Goal: Answer question/provide support: Share knowledge or assist other users

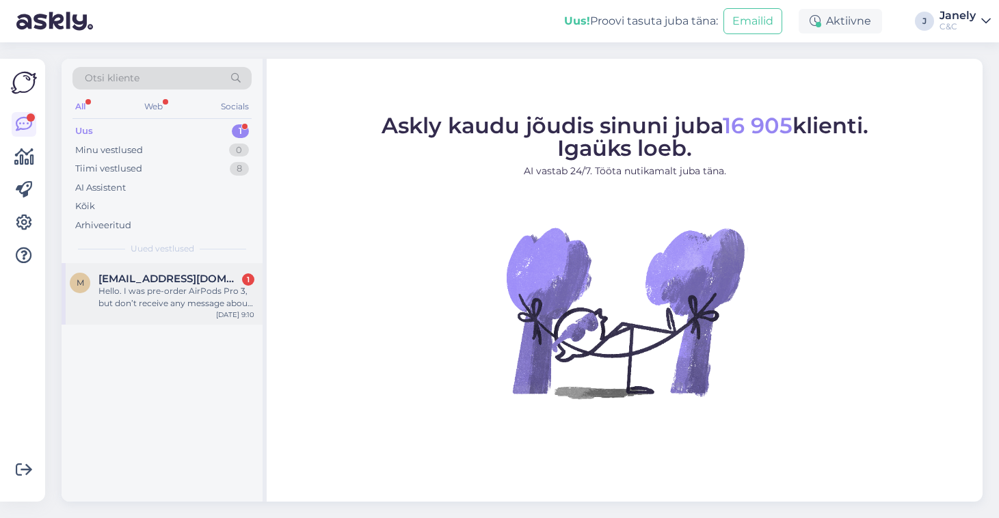
click at [245, 310] on div "Sep 23 9:10" at bounding box center [235, 315] width 38 height 10
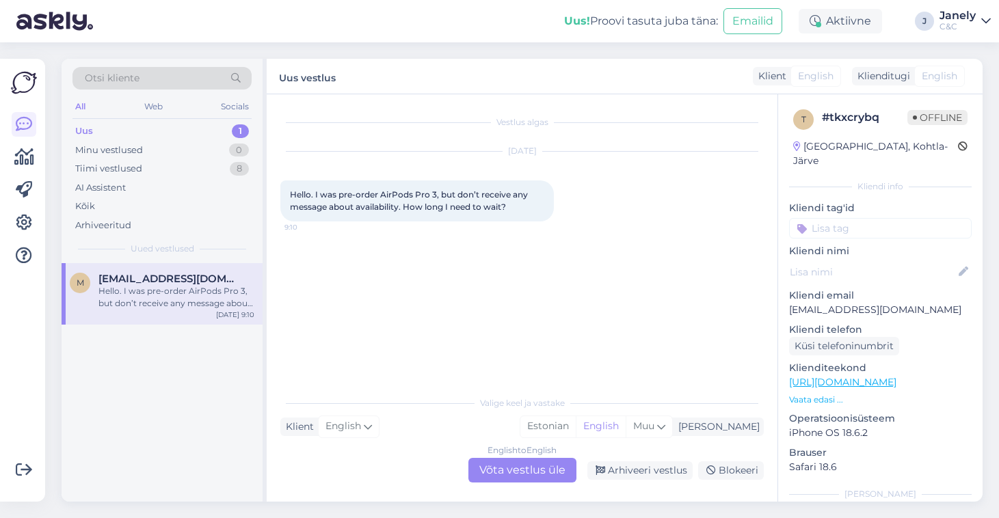
click at [504, 466] on div "English to English Võta vestlus üle" at bounding box center [522, 470] width 108 height 25
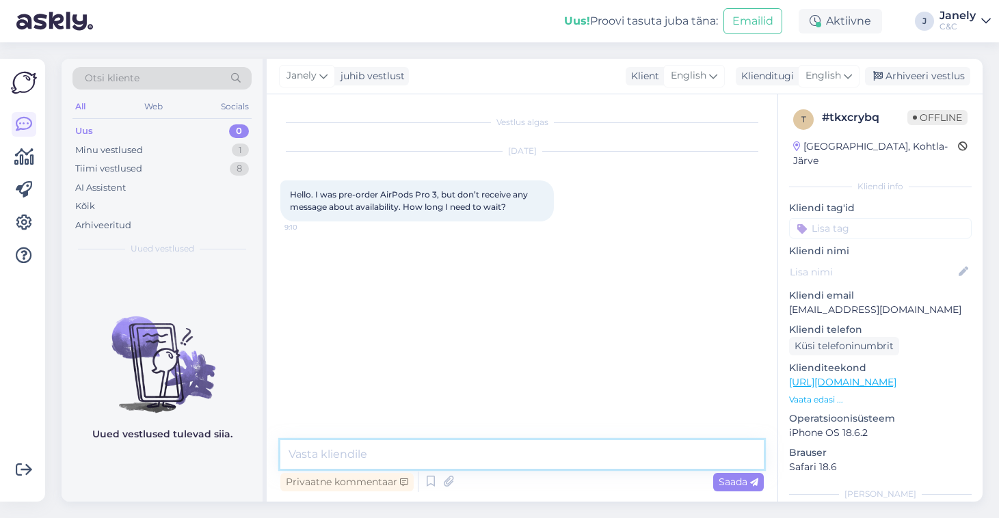
click at [524, 459] on textarea at bounding box center [521, 454] width 483 height 29
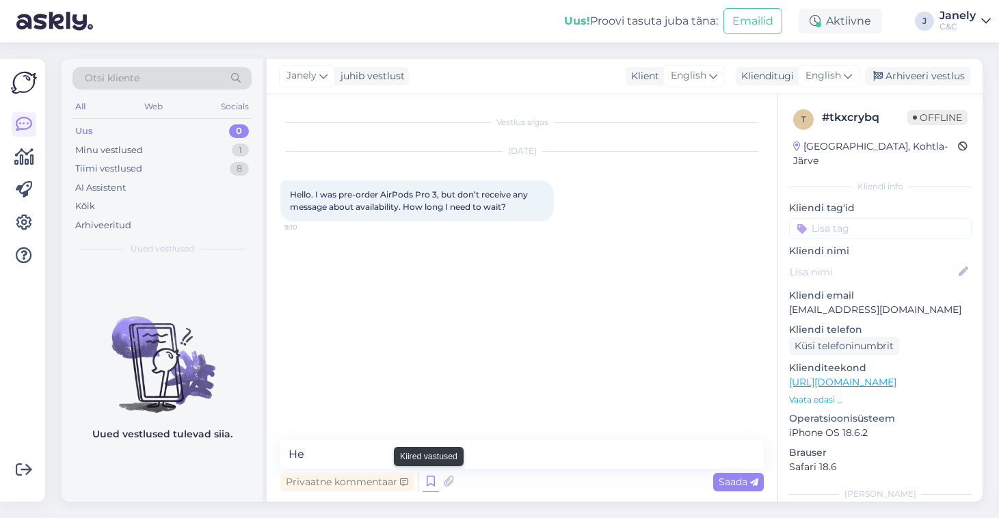
click at [430, 481] on icon at bounding box center [430, 482] width 16 height 21
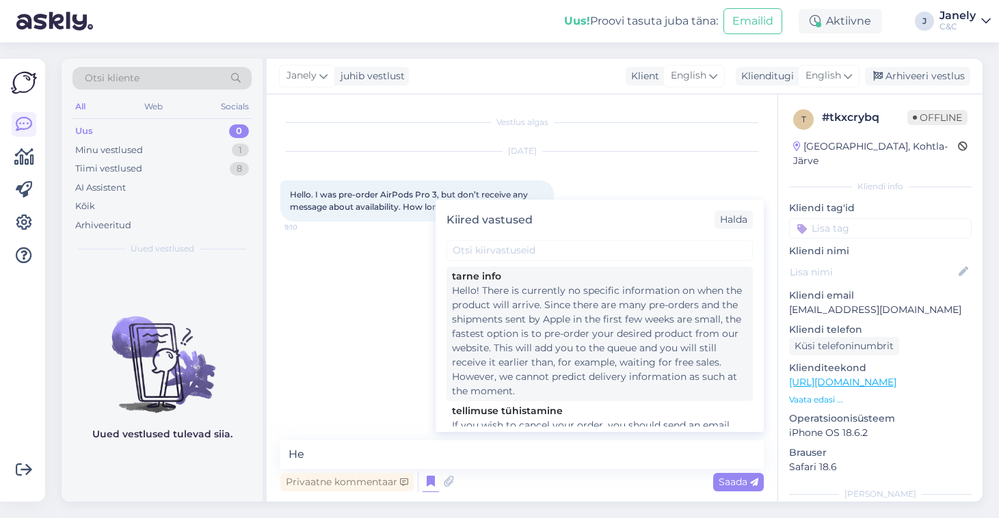
click at [579, 335] on div "Hello! There is currently no specific information on when the product will arri…" at bounding box center [599, 341] width 295 height 115
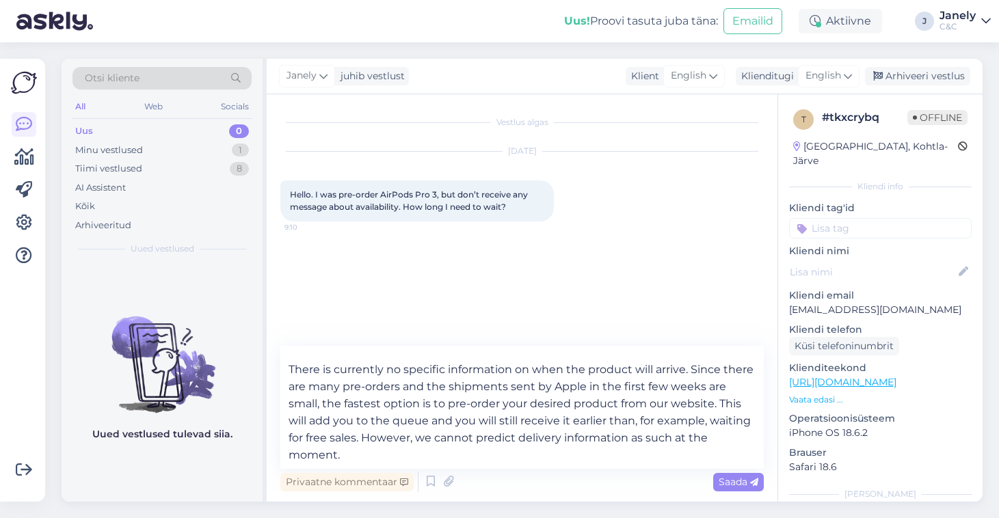
scroll to position [25, 0]
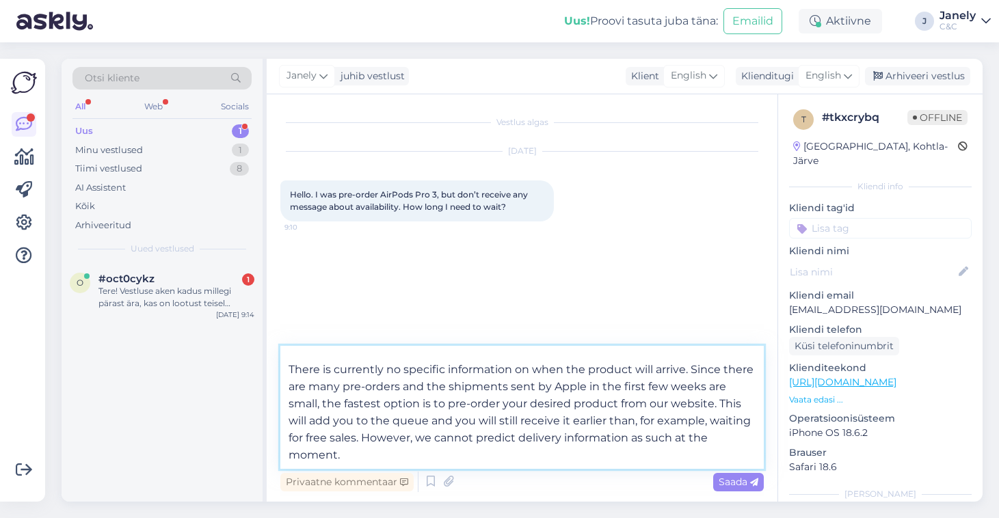
drag, startPoint x: 329, startPoint y: 400, endPoint x: 449, endPoint y: 457, distance: 133.3
click at [449, 457] on textarea "Hello! There is currently no specific information on when the product will arri…" at bounding box center [521, 407] width 483 height 123
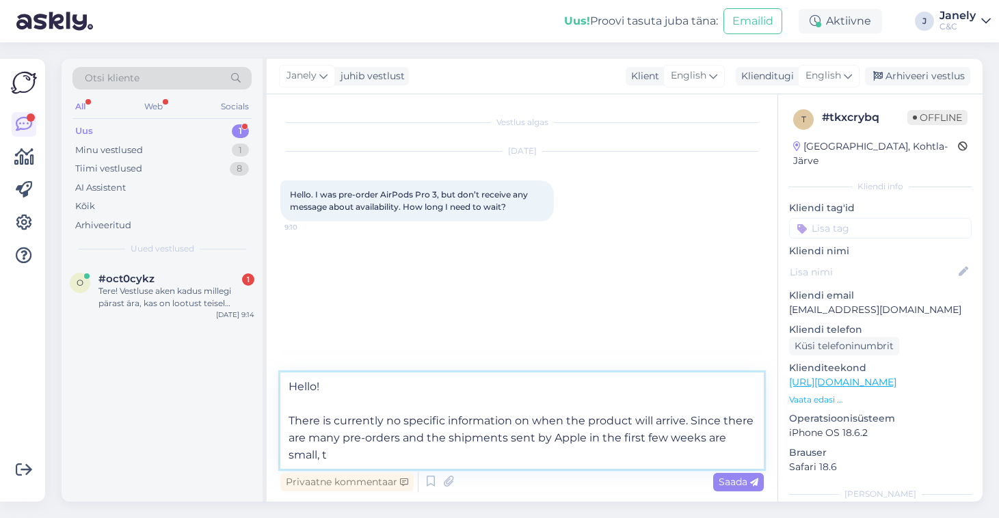
scroll to position [0, 0]
type textarea "Hello! There is currently no specific information on when the product will arri…"
click at [733, 485] on span "Saada" at bounding box center [738, 482] width 40 height 12
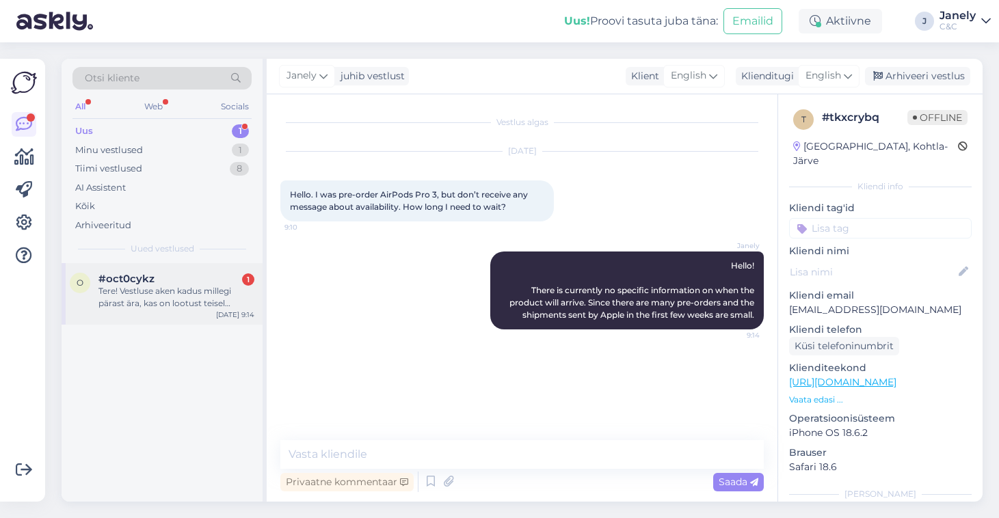
click at [222, 310] on div "Sep 23 9:14" at bounding box center [235, 315] width 38 height 10
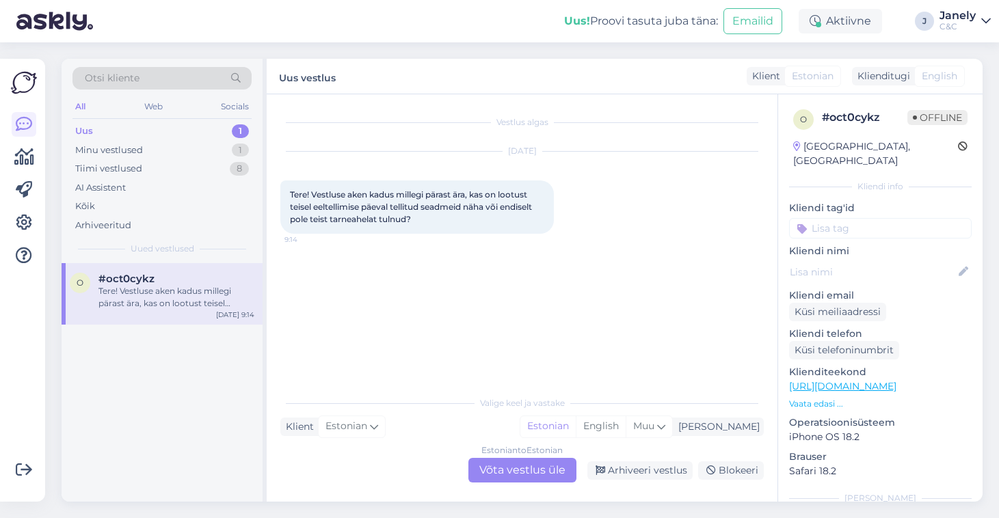
click at [507, 466] on div "Estonian to Estonian Võta vestlus üle" at bounding box center [522, 470] width 108 height 25
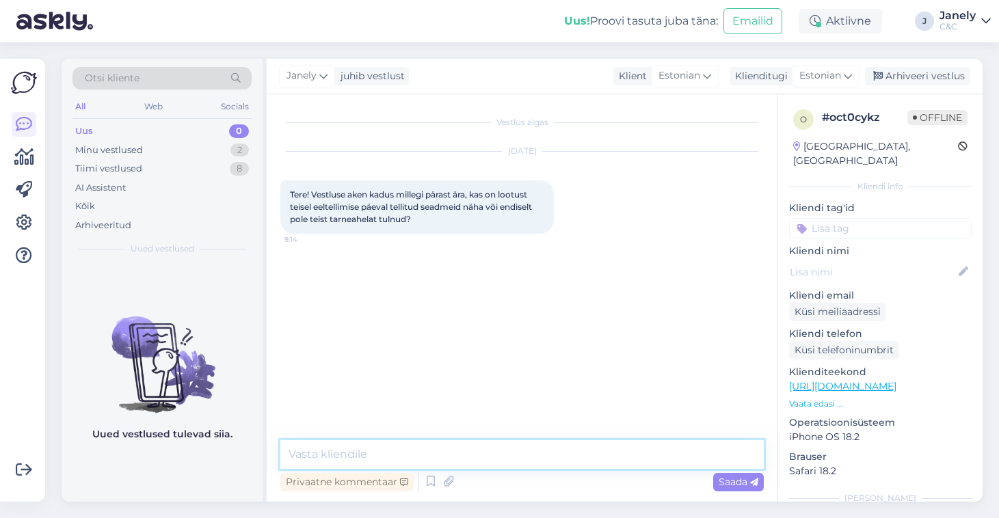
click at [435, 446] on textarea at bounding box center [521, 454] width 483 height 29
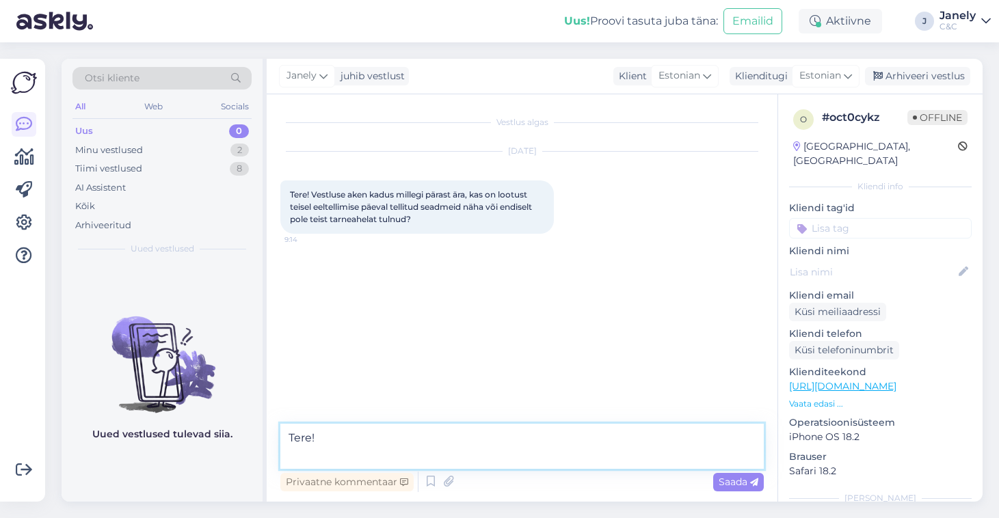
paste textarea "Esimene partii seadmeid on meieni jõudnud. Tellimusi täidetakse virtuaaljärjeko…"
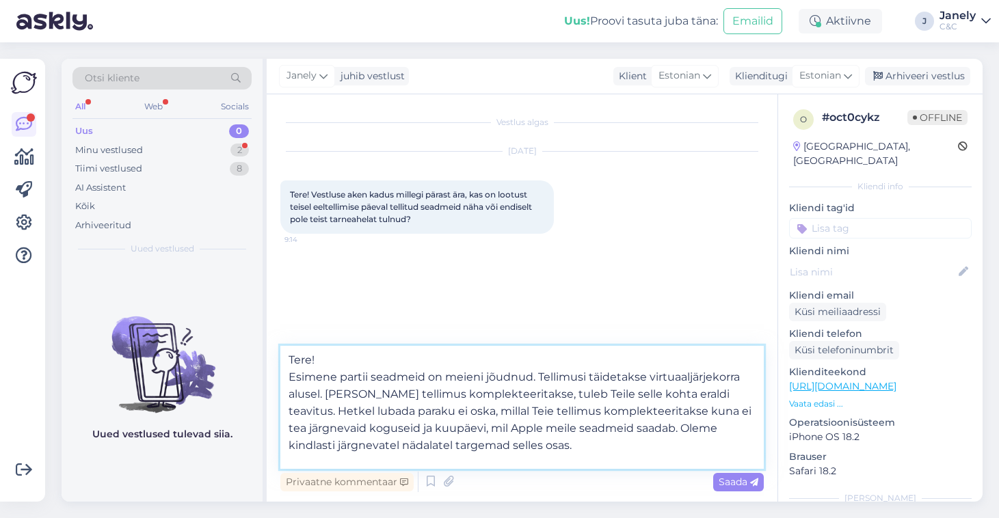
drag, startPoint x: 286, startPoint y: 369, endPoint x: 515, endPoint y: 454, distance: 244.1
click at [515, 454] on textarea "Tere! Esimene partii seadmeid on meieni jõudnud. Tellimusi täidetakse virtuaalj…" at bounding box center [521, 407] width 483 height 123
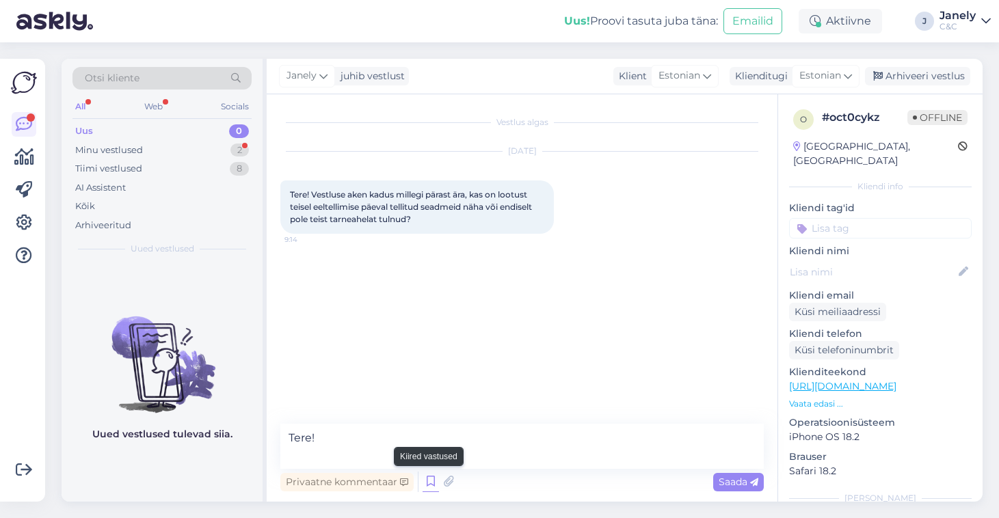
click at [425, 486] on icon at bounding box center [430, 482] width 16 height 21
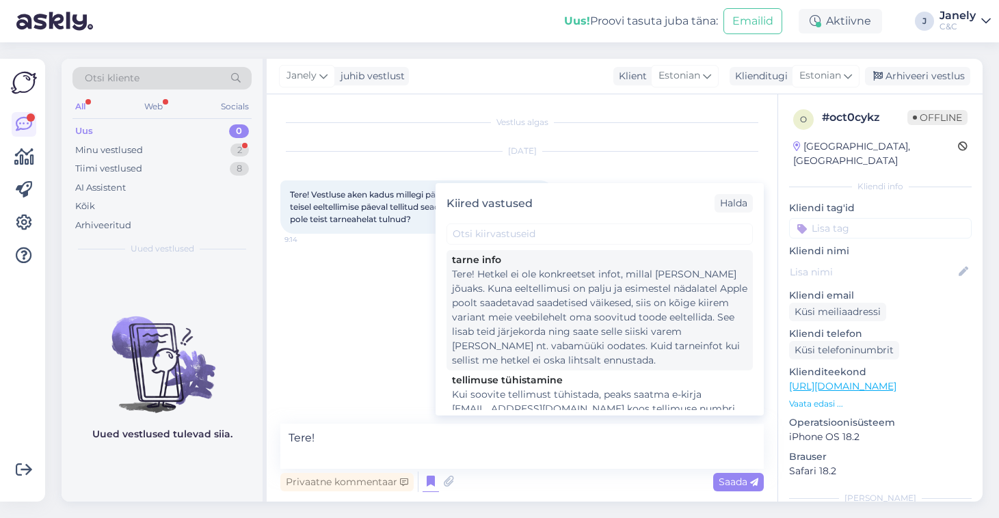
click at [543, 301] on div "Tere! Hetkel ei ole konkreetset infot, millal toode kohale jõuaks. Kuna eeltell…" at bounding box center [599, 317] width 295 height 100
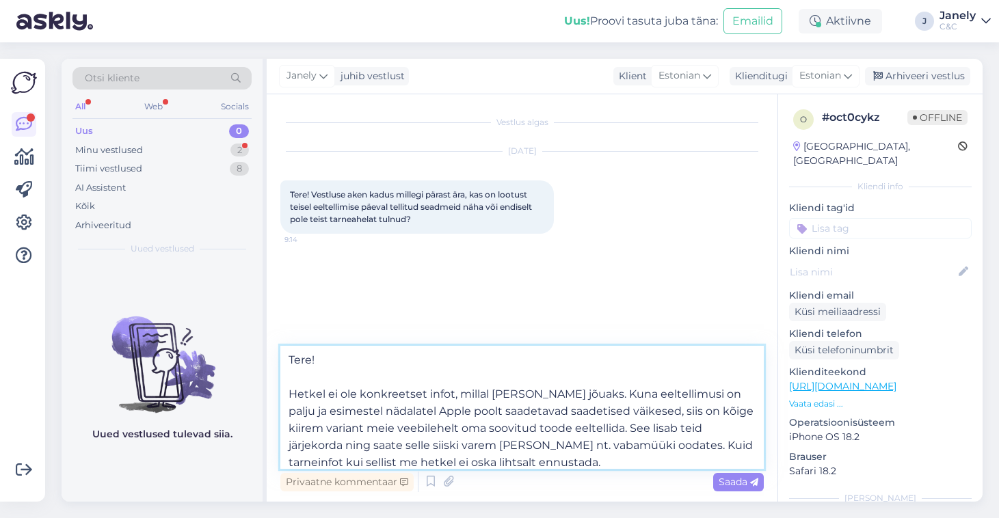
drag, startPoint x: 651, startPoint y: 412, endPoint x: 681, endPoint y: 463, distance: 59.4
click at [681, 463] on textarea "Tere! Hetkel ei ole konkreetset infot, millal toode kohale jõuaks. Kuna eeltell…" at bounding box center [521, 407] width 483 height 123
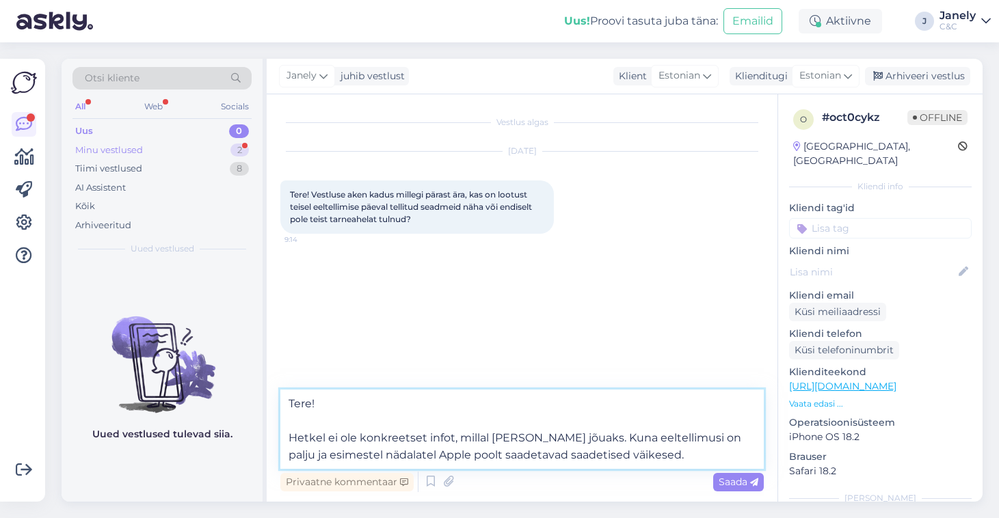
type textarea "Tere! Hetkel ei ole konkreetset infot, millal toode kohale jõuaks. Kuna eeltell…"
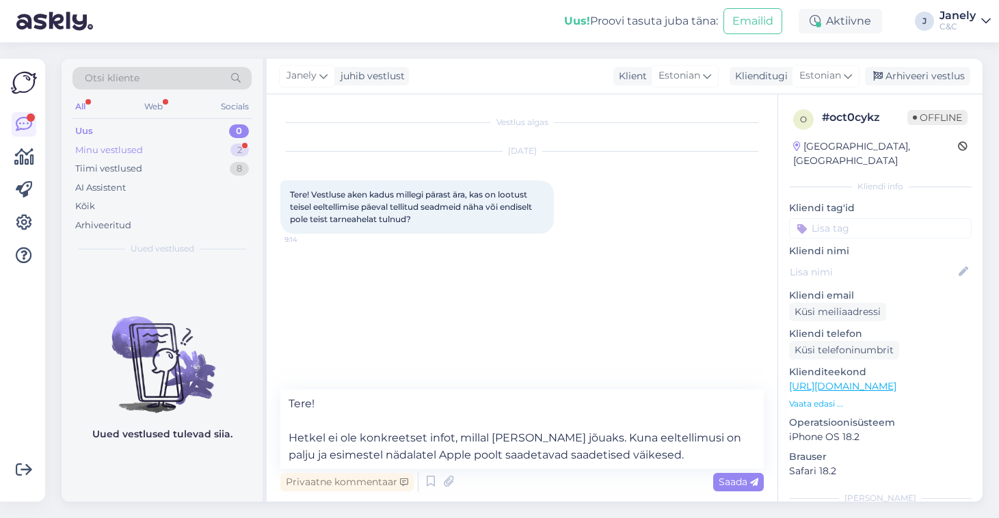
click at [100, 144] on div "Minu vestlused" at bounding box center [109, 151] width 68 height 14
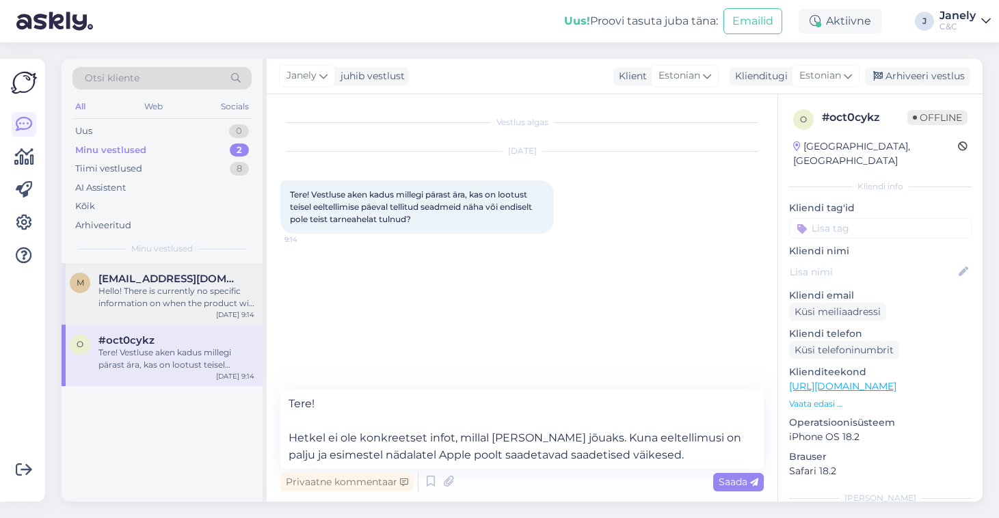
click at [187, 308] on div "m metimbios@gmail.com Hello! There is currently no specific information on when…" at bounding box center [162, 294] width 201 height 62
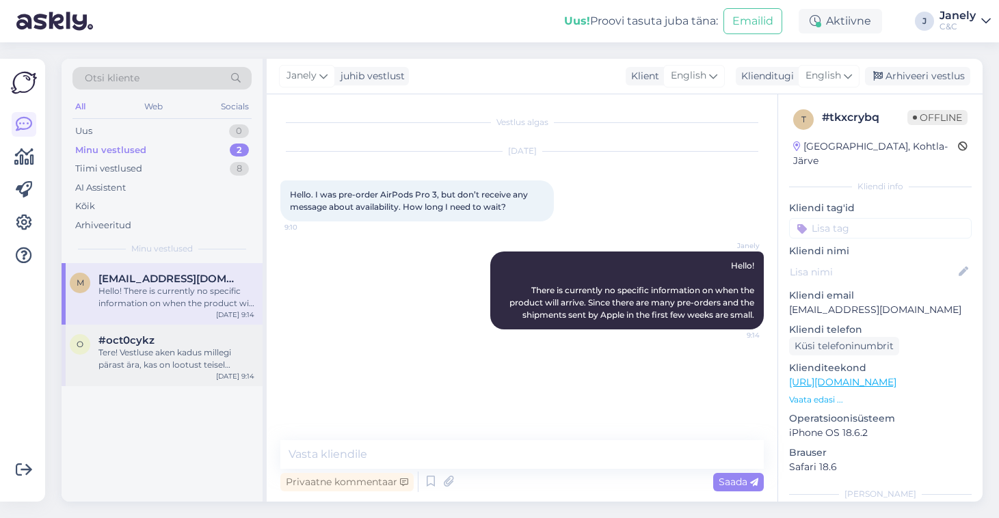
click at [203, 347] on div "Tere! Vestluse aken kadus millegi pärast ära, kas on lootust teisel eeltellimis…" at bounding box center [176, 359] width 156 height 25
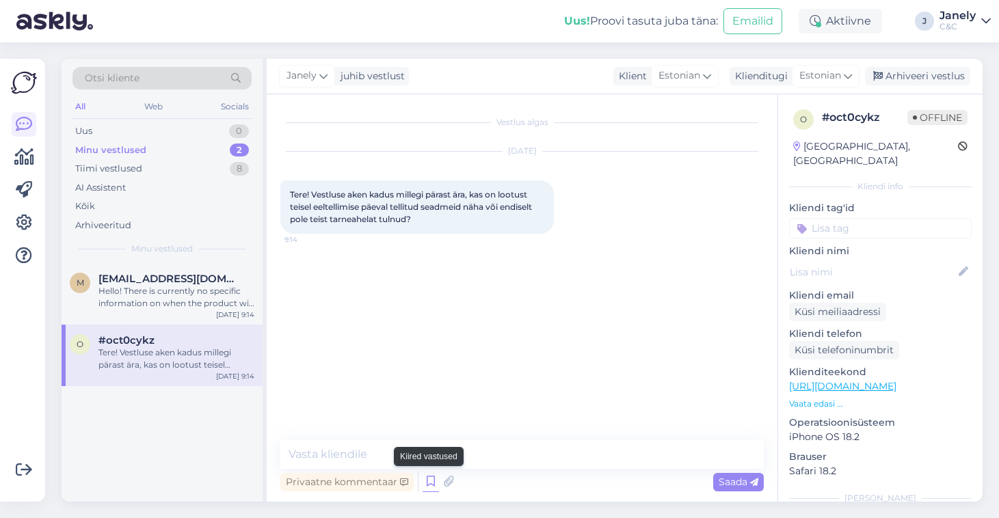
click at [426, 488] on icon at bounding box center [430, 482] width 16 height 21
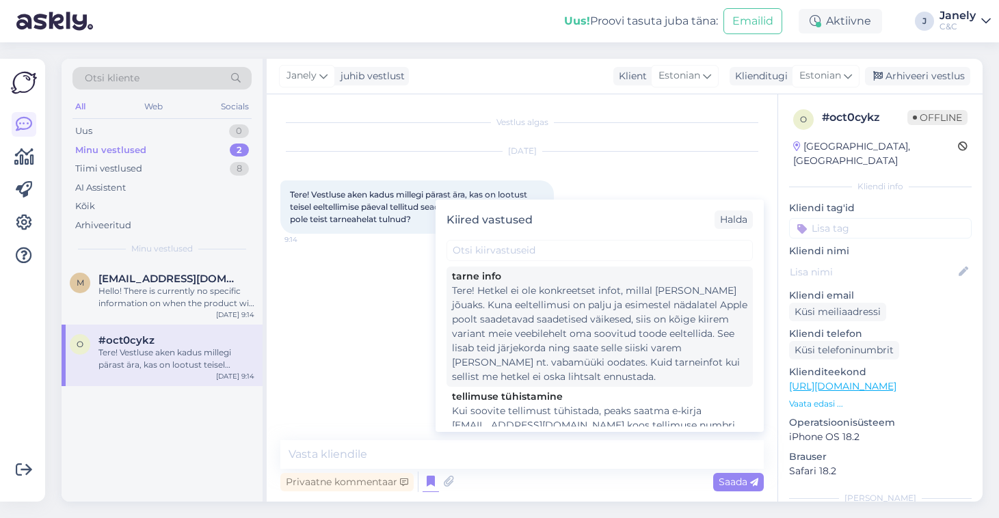
click at [543, 303] on div "Tere! Hetkel ei ole konkreetset infot, millal toode kohale jõuaks. Kuna eeltell…" at bounding box center [599, 334] width 295 height 100
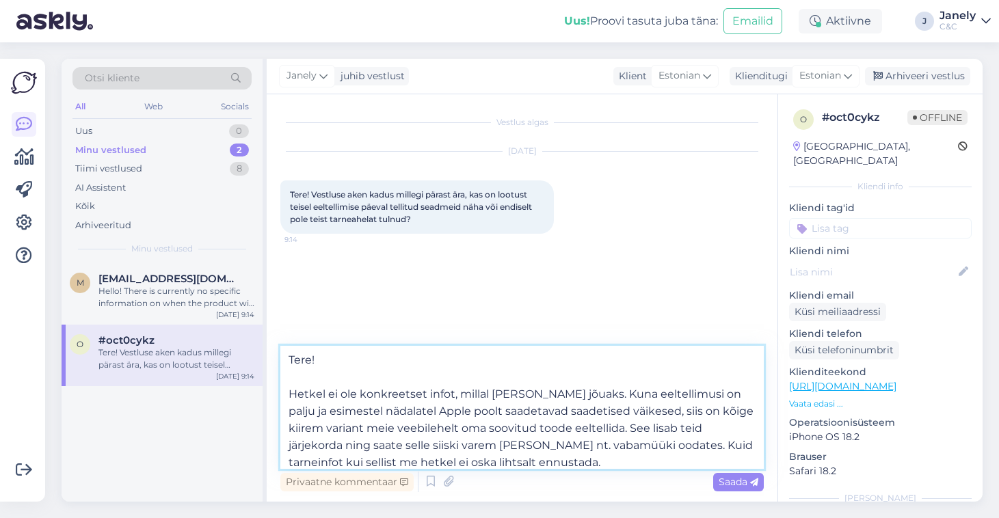
drag, startPoint x: 599, startPoint y: 461, endPoint x: 647, endPoint y: 410, distance: 69.7
click at [647, 410] on textarea "Tere! Hetkel ei ole konkreetset infot, millal toode kohale jõuaks. Kuna eeltell…" at bounding box center [521, 407] width 483 height 123
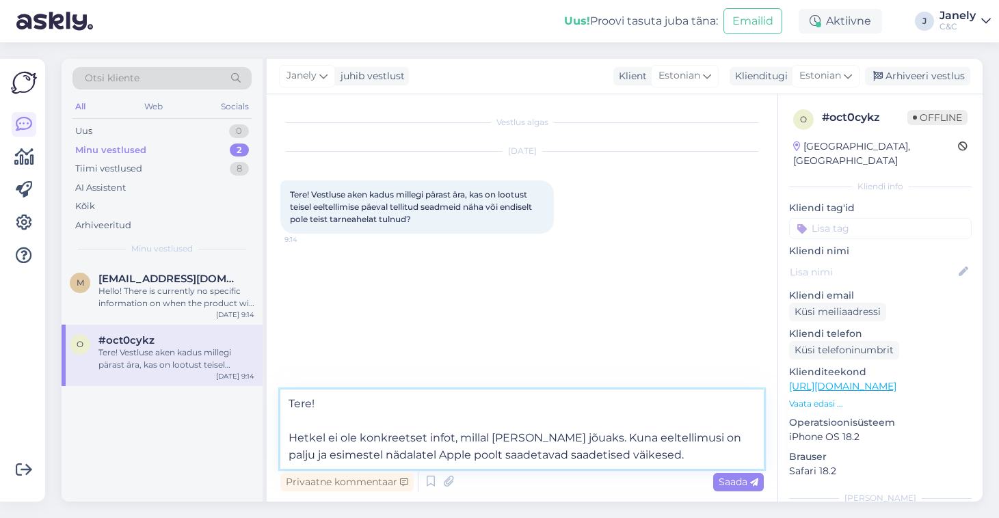
drag, startPoint x: 666, startPoint y: 459, endPoint x: 286, endPoint y: 442, distance: 380.4
click at [286, 442] on textarea "Tere! Hetkel ei ole konkreetset infot, millal toode kohale jõuaks. Kuna eeltell…" at bounding box center [521, 429] width 483 height 79
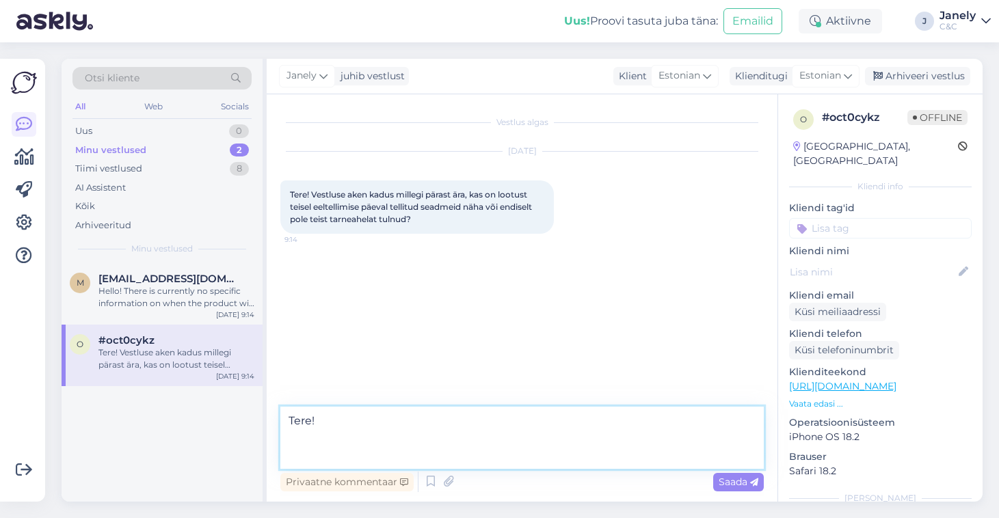
paste textarea "Hetkel lubada paraku ei oska, millal Teie tellimus komplekteeritakse kuna ei te…"
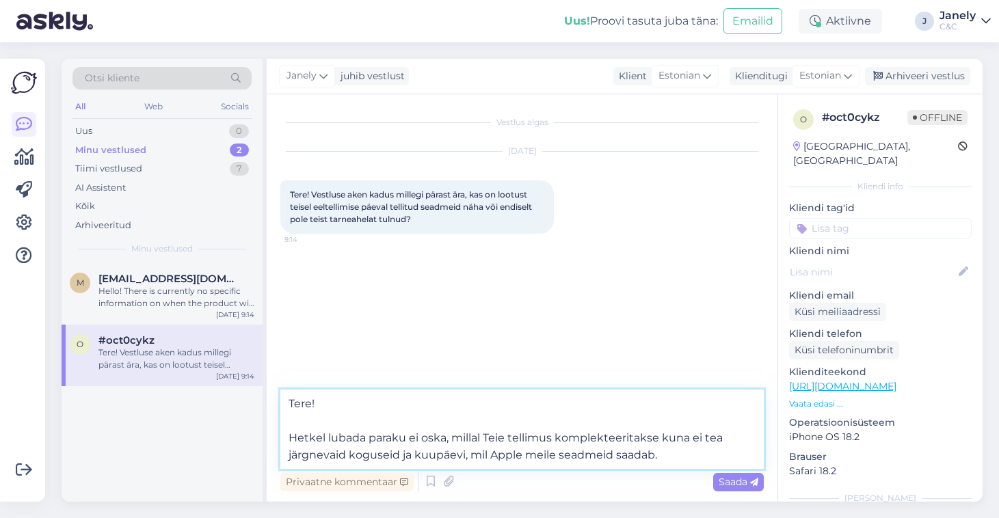
drag, startPoint x: 293, startPoint y: 434, endPoint x: 755, endPoint y: 448, distance: 462.2
click at [755, 448] on textarea "Tere! Hetkel lubada paraku ei oska, millal Teie tellimus komplekteeritakse kuna…" at bounding box center [521, 429] width 483 height 79
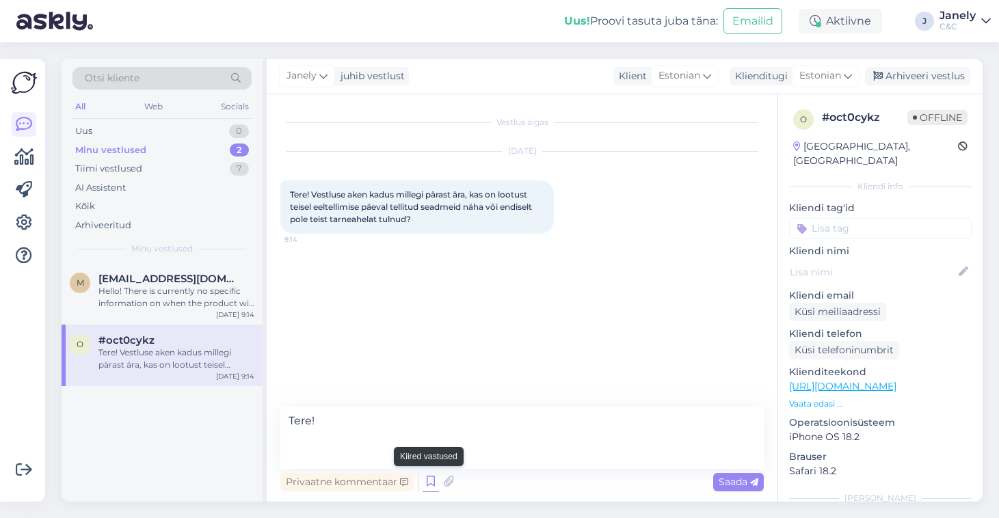
click at [433, 483] on icon at bounding box center [430, 482] width 16 height 21
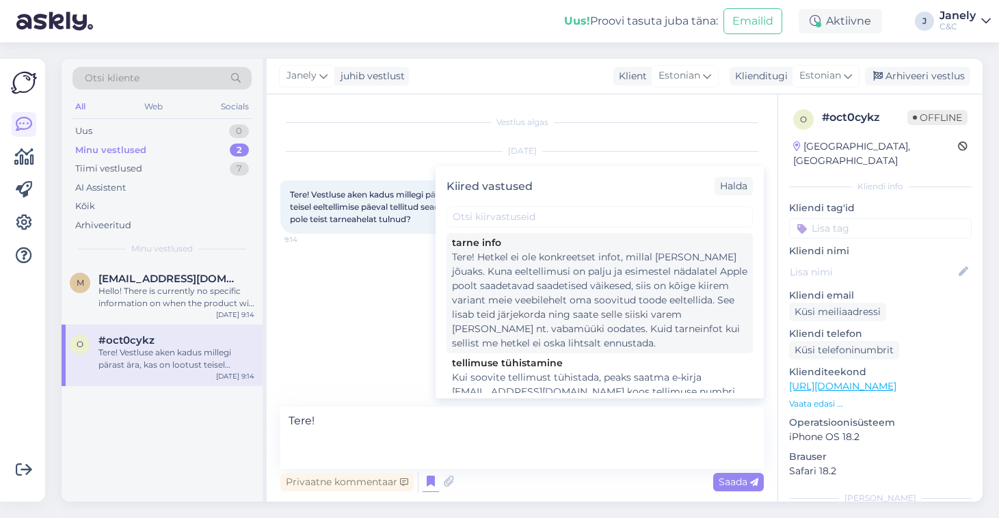
click at [498, 264] on div "Tere! Hetkel ei ole konkreetset infot, millal toode kohale jõuaks. Kuna eeltell…" at bounding box center [599, 300] width 295 height 100
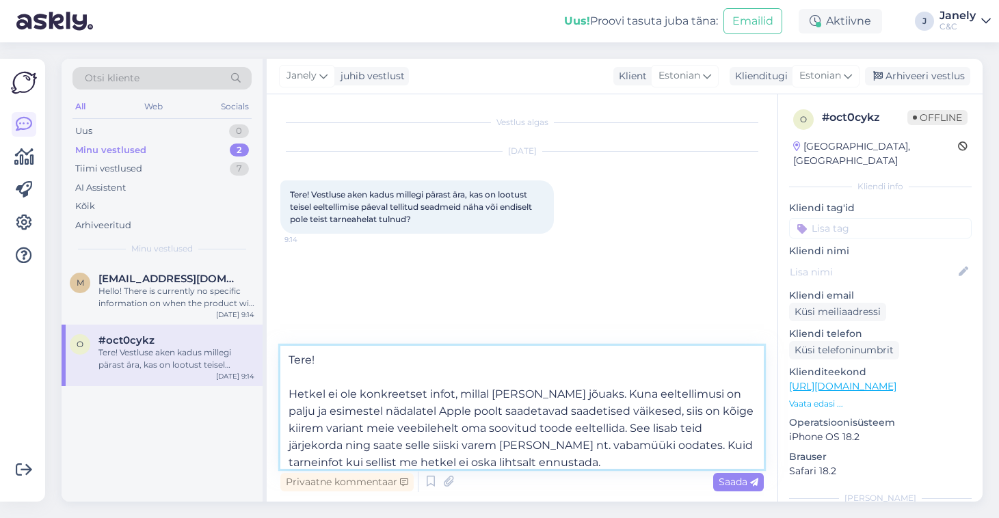
drag, startPoint x: 650, startPoint y: 410, endPoint x: 710, endPoint y: 464, distance: 80.8
click at [710, 464] on textarea "Tere! Hetkel ei ole konkreetset infot, millal toode kohale jõuaks. Kuna eeltell…" at bounding box center [521, 407] width 483 height 123
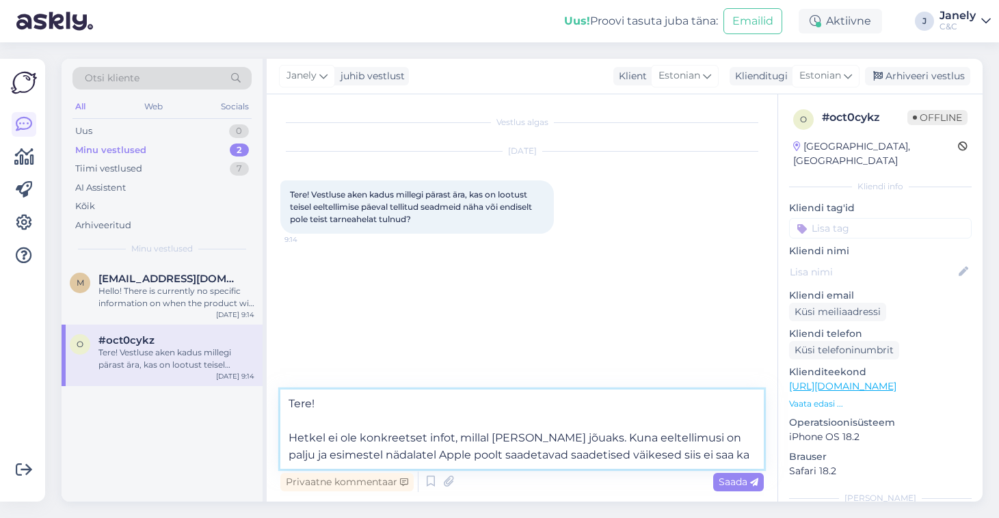
type textarea "Tere! Hetkel ei ole konkreetset infot, millal toode kohale jõuaks. Kuna eeltell…"
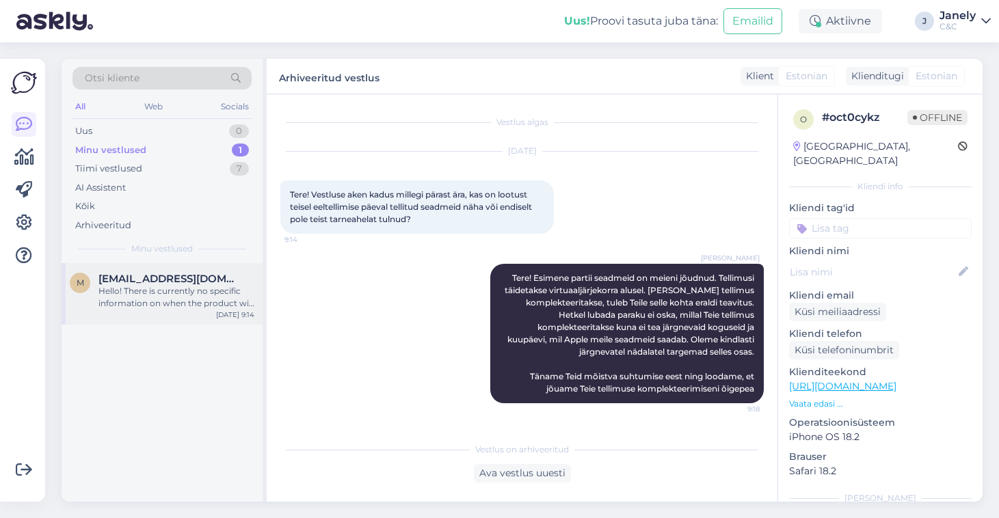
click at [153, 308] on div "m metimbios@gmail.com Hello! There is currently no specific information on when…" at bounding box center [162, 294] width 201 height 62
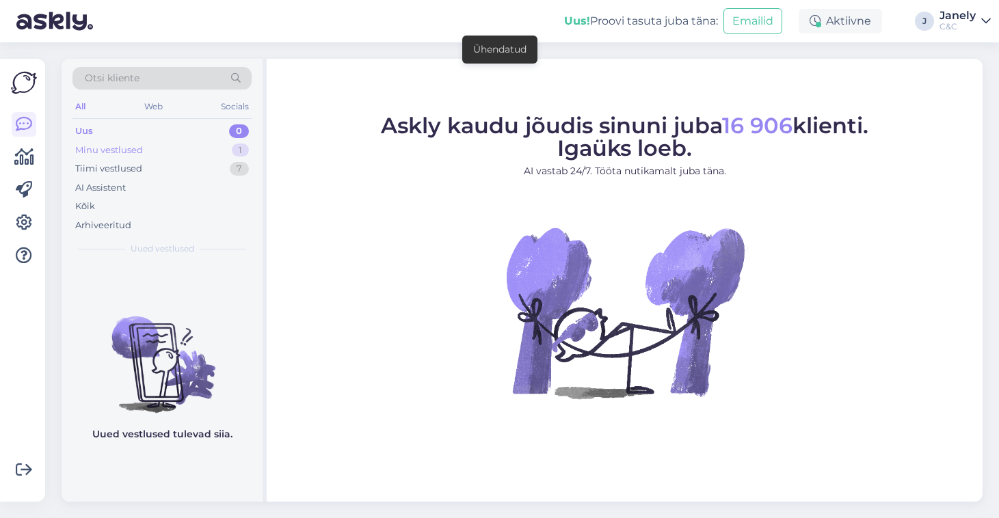
click at [174, 148] on div "Minu vestlused 1" at bounding box center [161, 150] width 179 height 19
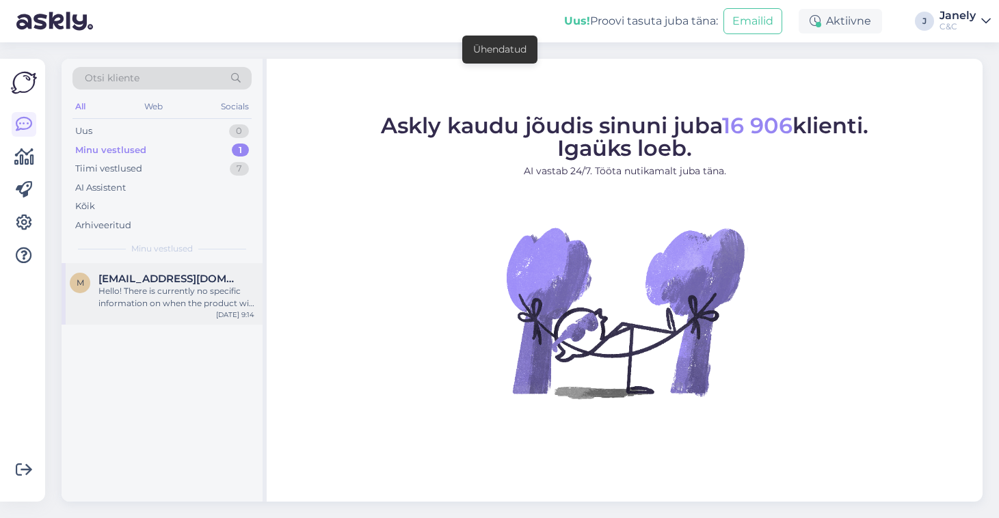
click at [195, 273] on span "[EMAIL_ADDRESS][DOMAIN_NAME]" at bounding box center [169, 279] width 142 height 12
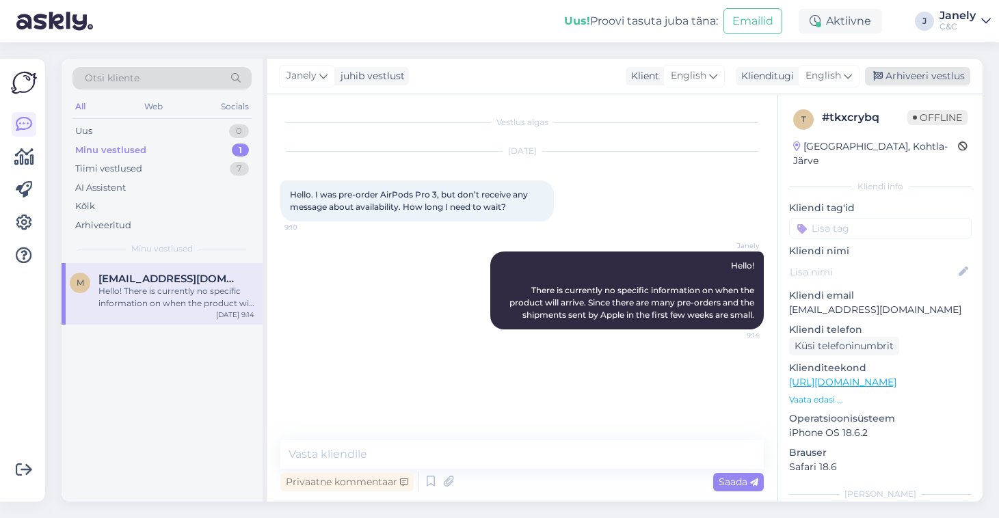
click at [916, 81] on div "Arhiveeri vestlus" at bounding box center [917, 76] width 105 height 18
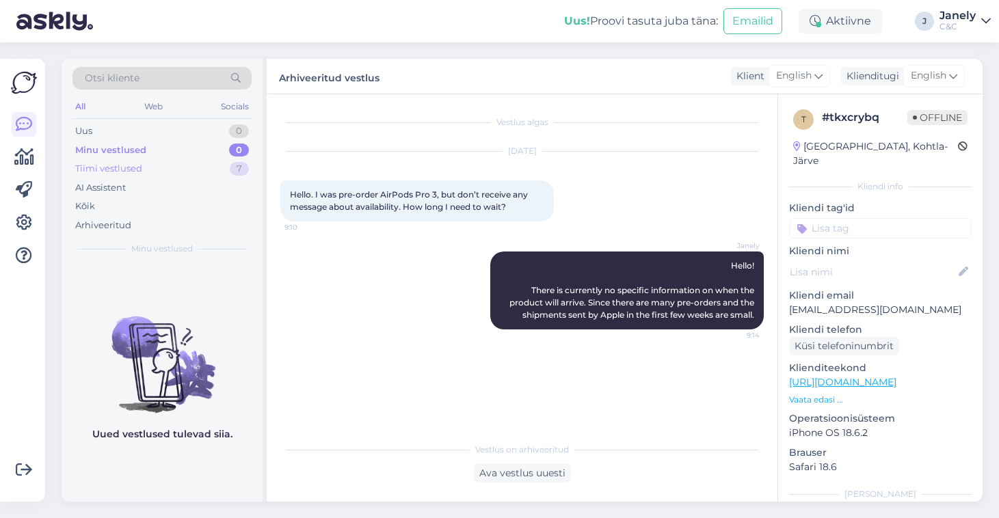
click at [180, 169] on div "Tiimi vestlused 7" at bounding box center [161, 168] width 179 height 19
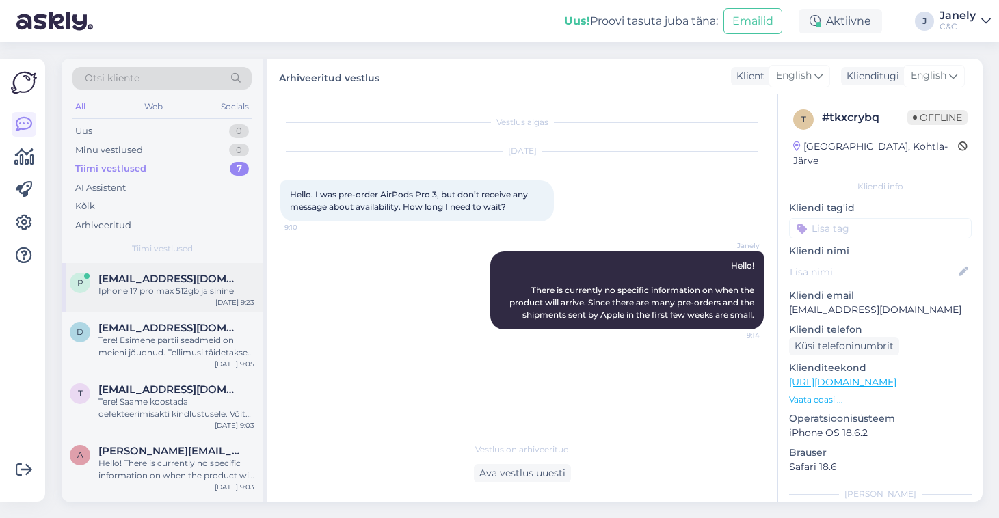
click at [196, 267] on div "p priit.rauniste@gmail.com Iphone 17 pro max 512gb ja sinine Sep 23 9:23" at bounding box center [162, 287] width 201 height 49
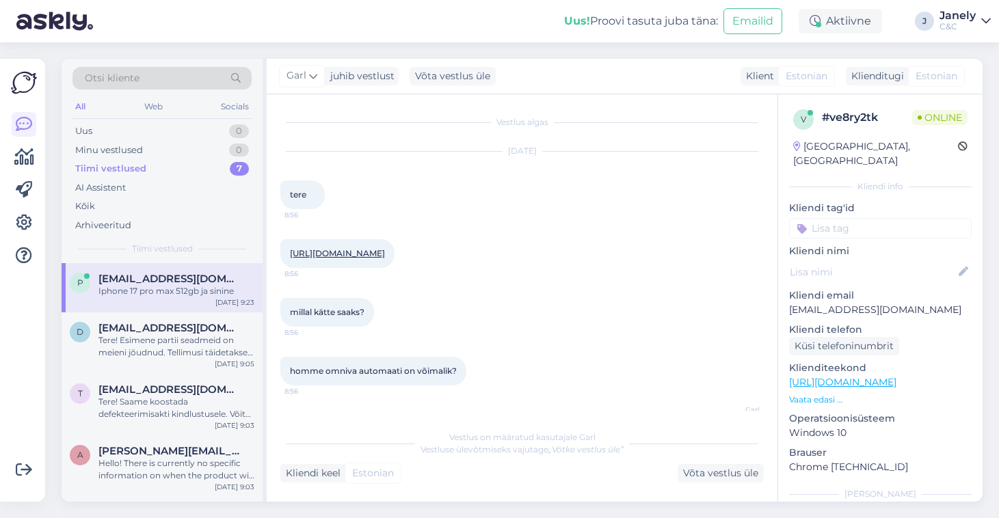
scroll to position [676, 0]
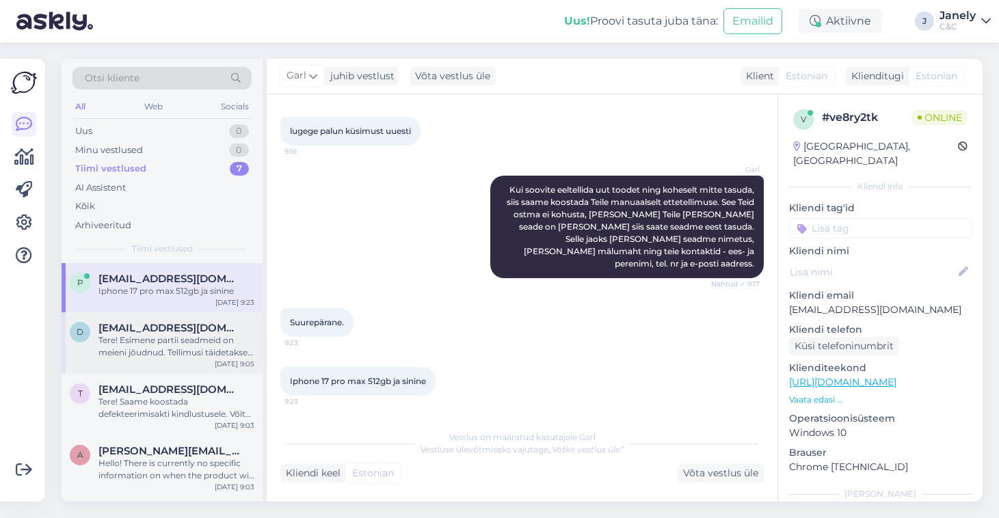
click at [223, 348] on div "Tere! Esimene partii seadmeid on meieni jõudnud. Tellimusi täidetakse virtuaalj…" at bounding box center [176, 346] width 156 height 25
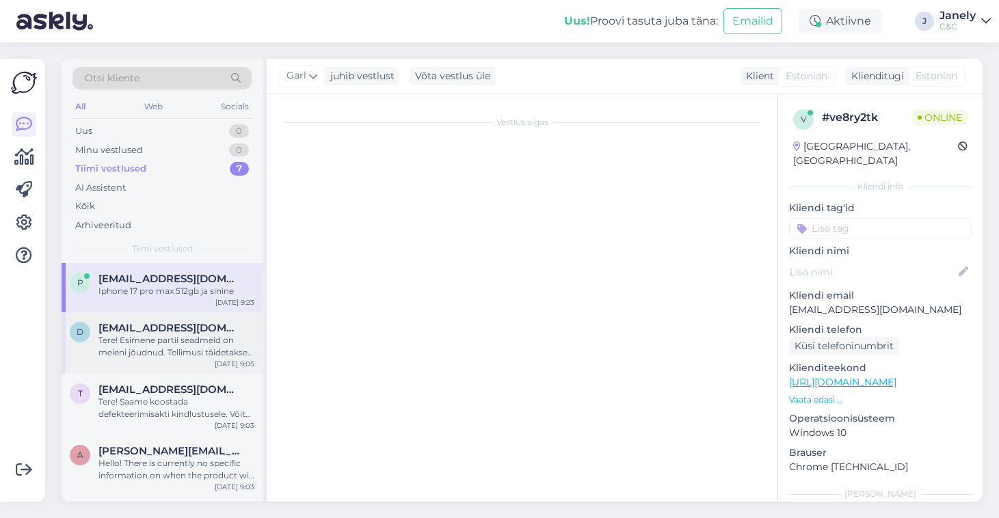
scroll to position [0, 0]
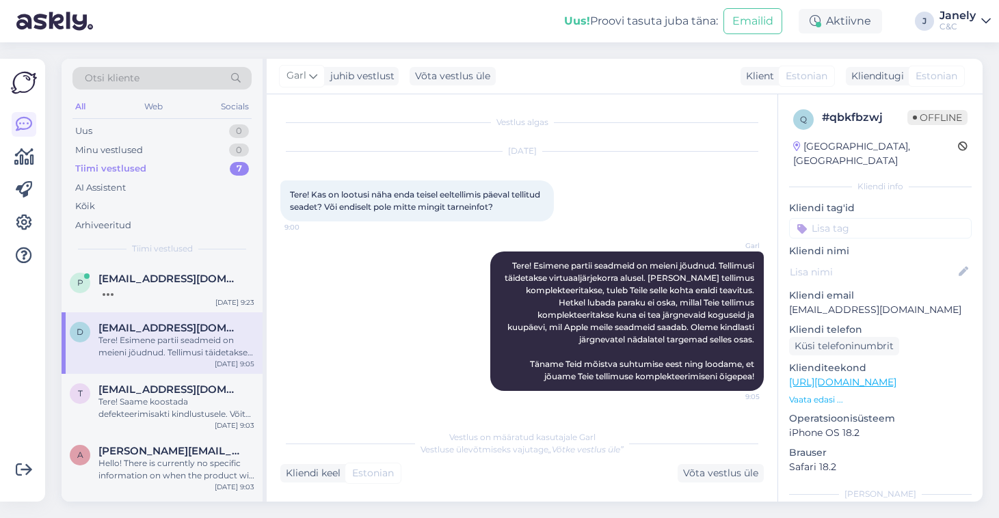
click at [211, 312] on div "d deemsongt@gmail.com Tere! Esimene partii seadmeid on meieni jõudnud. Tellimus…" at bounding box center [162, 343] width 201 height 62
click at [189, 299] on div "p priit.rauniste@gmail.com Sep 23 9:23" at bounding box center [162, 287] width 201 height 49
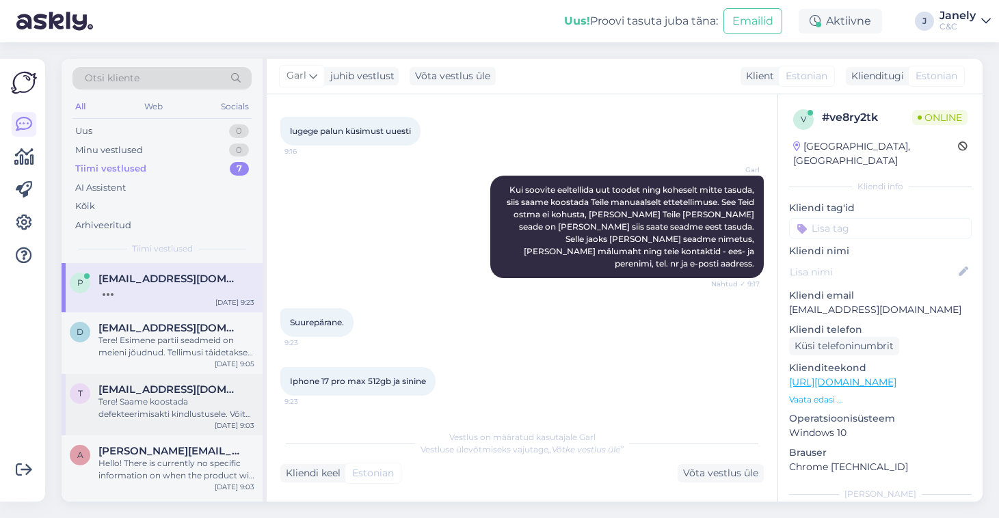
click at [210, 389] on span "Triinu.luidalepp@gmail.com" at bounding box center [169, 389] width 142 height 12
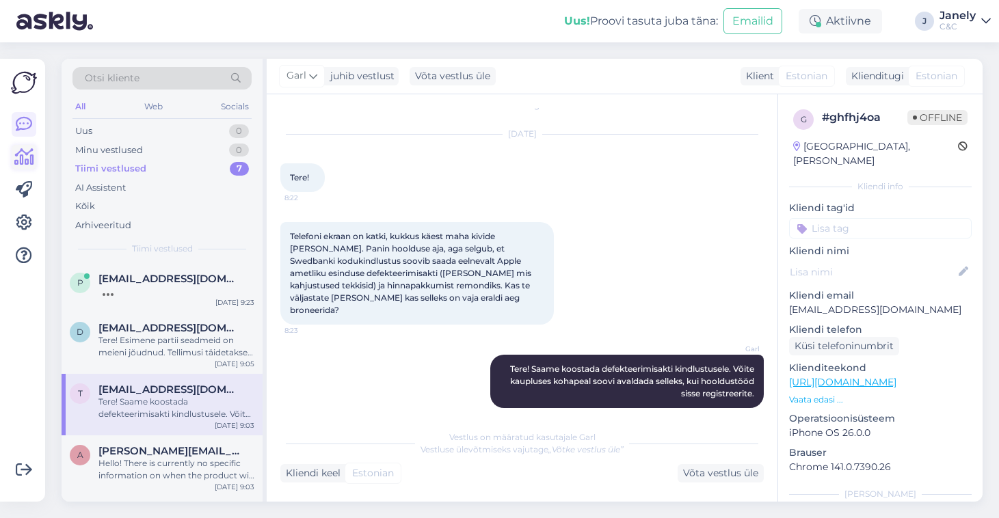
click at [25, 165] on link at bounding box center [24, 157] width 25 height 25
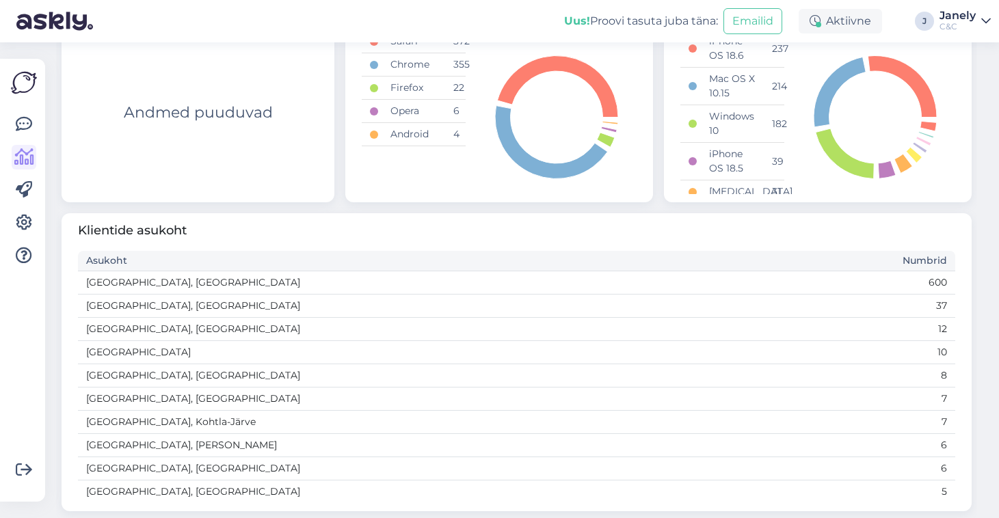
scroll to position [800, 0]
click at [66, 28] on img at bounding box center [54, 21] width 77 height 42
click at [17, 79] on img at bounding box center [24, 83] width 26 height 26
click at [27, 115] on link at bounding box center [24, 124] width 25 height 25
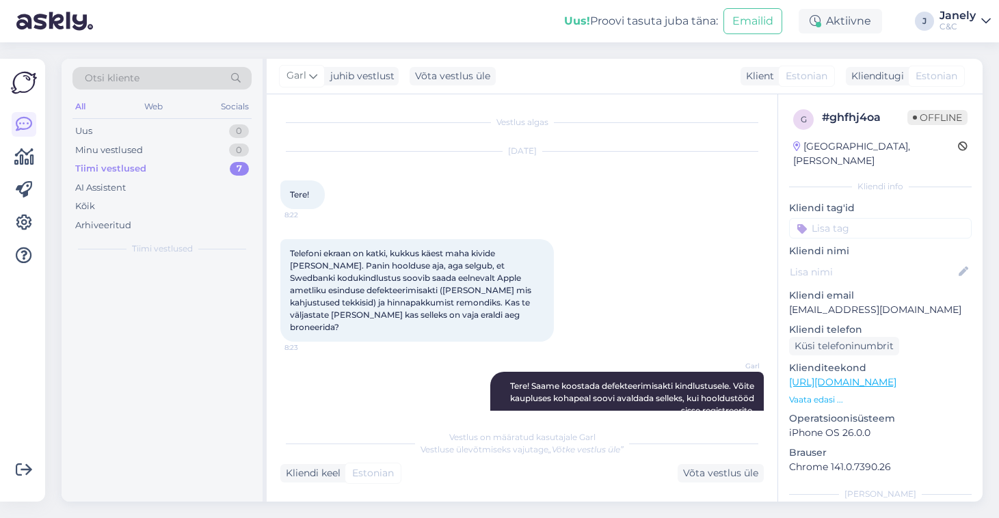
scroll to position [17, 0]
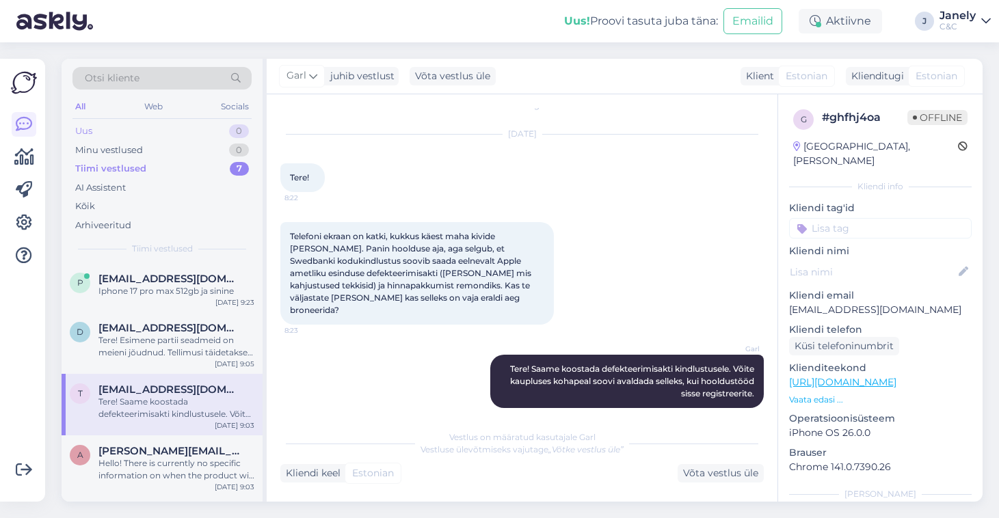
click at [147, 123] on div "Uus 0" at bounding box center [161, 131] width 179 height 19
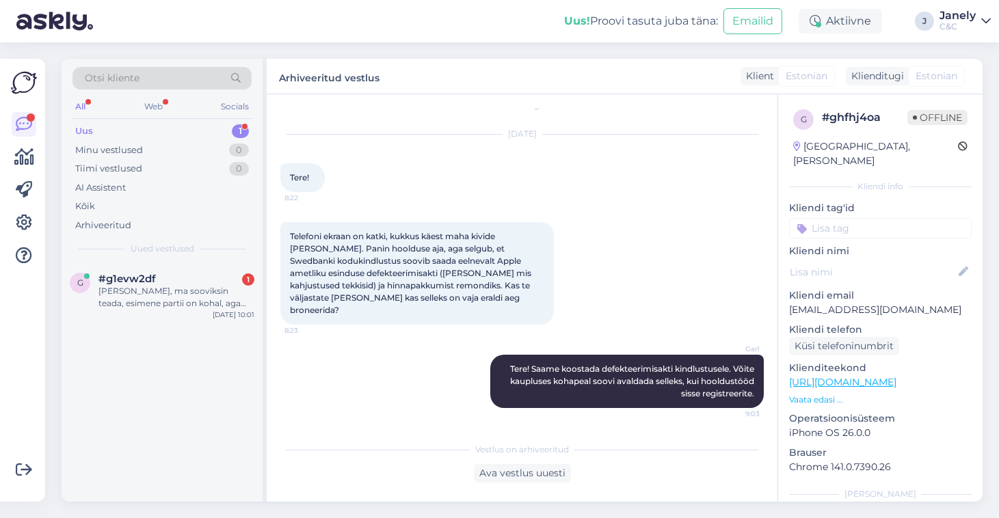
scroll to position [5, 0]
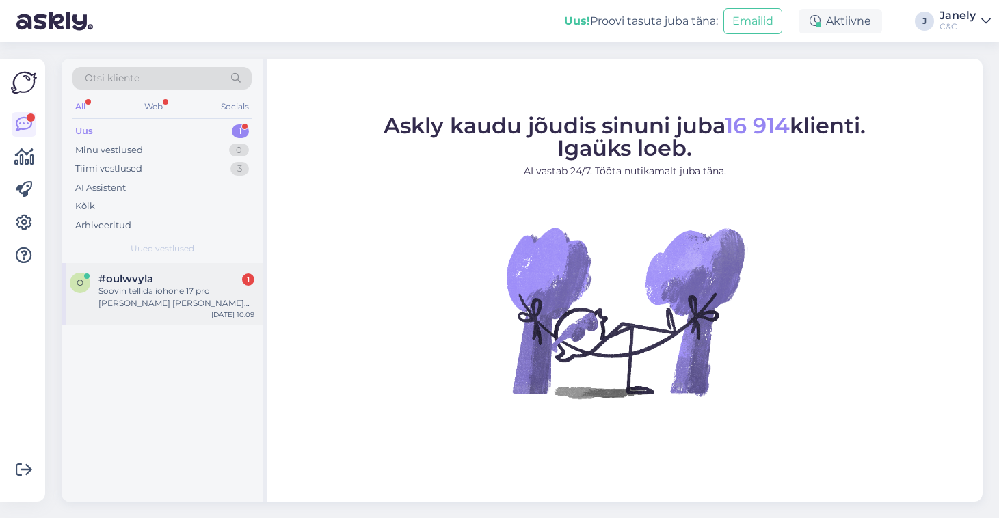
click at [149, 310] on div "o #oulwvyla 1 Soovin tellida iohone 17 pro [PERSON_NAME] [PERSON_NAME] kättesaa…" at bounding box center [162, 294] width 201 height 62
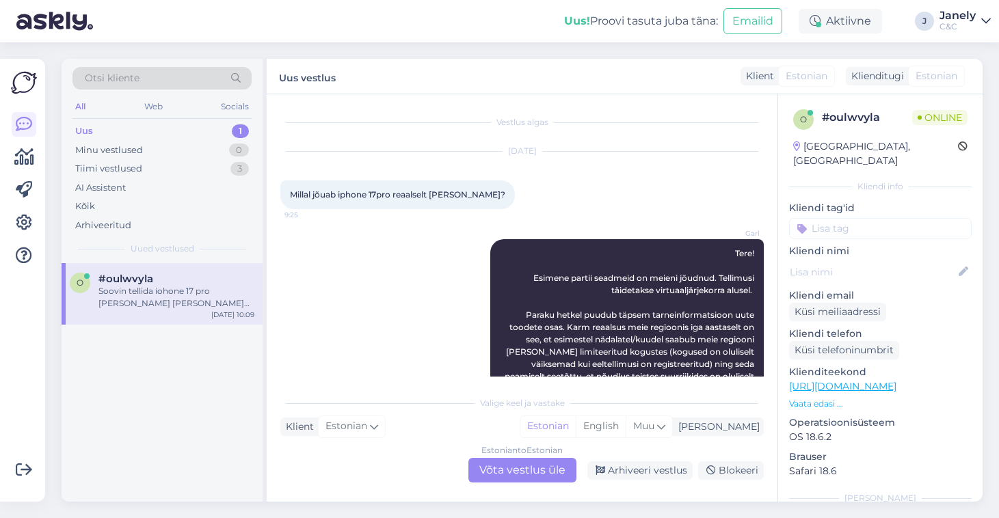
scroll to position [264, 0]
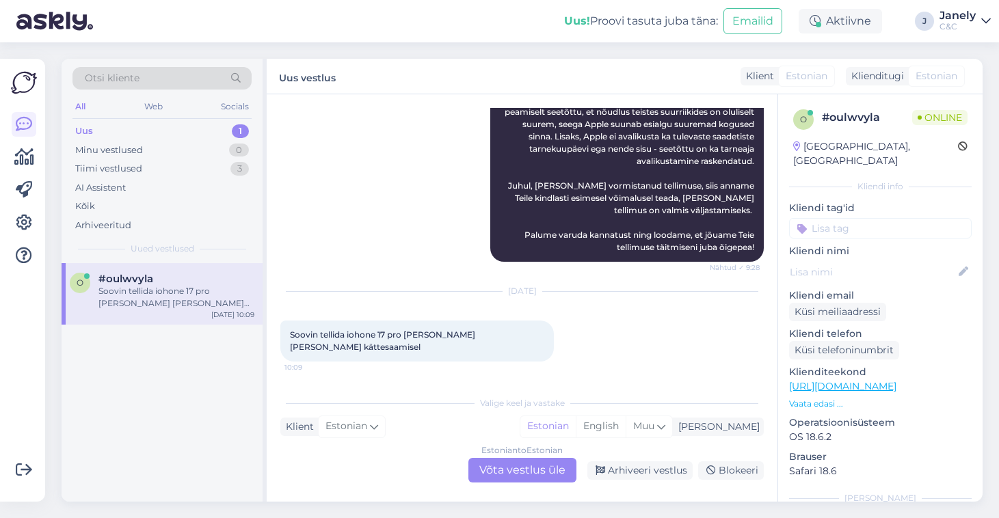
click at [492, 463] on div "Estonian to Estonian Võta vestlus üle" at bounding box center [522, 470] width 108 height 25
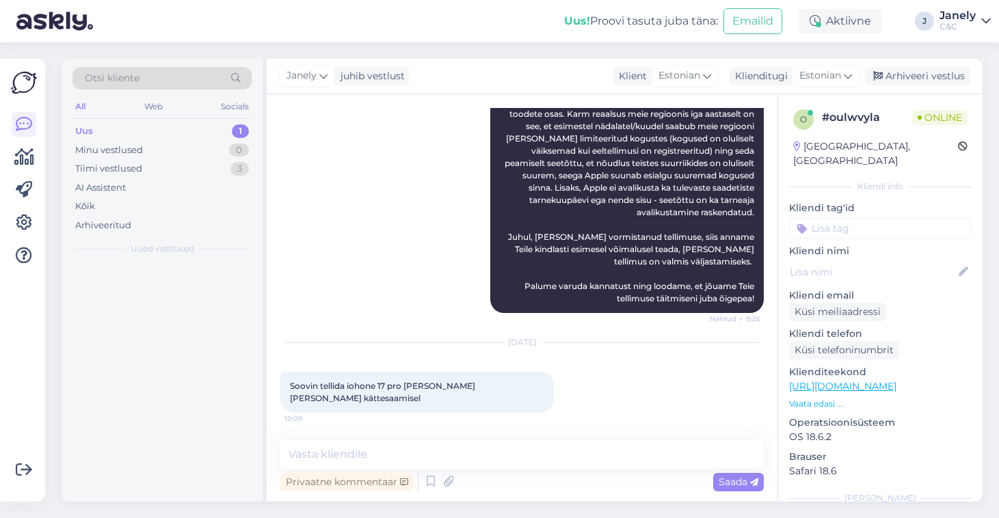
scroll to position [213, 0]
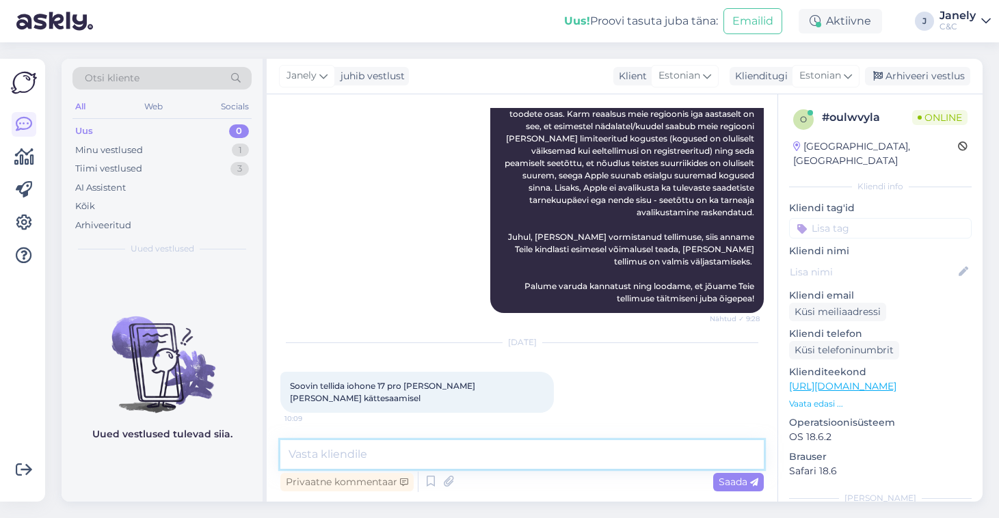
click at [392, 449] on textarea at bounding box center [521, 454] width 483 height 29
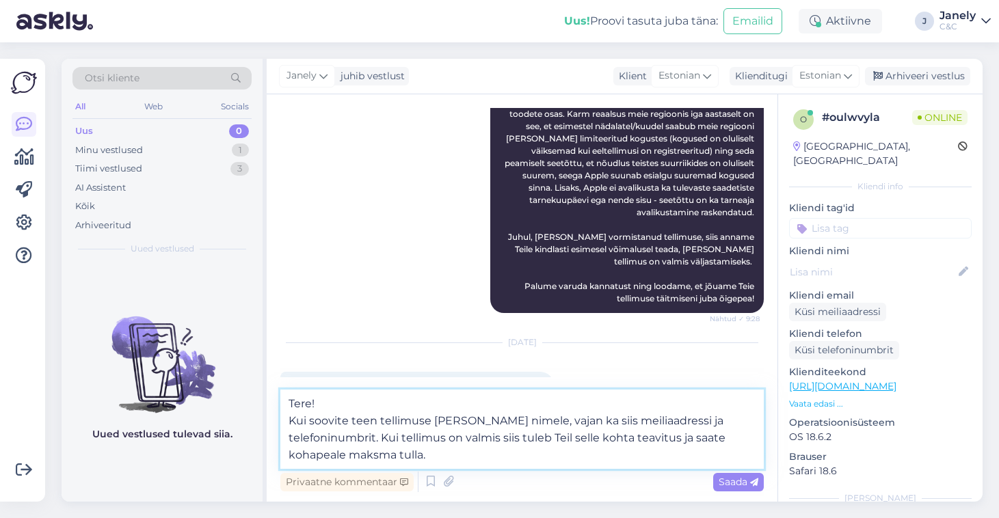
type textarea "Tere! Kui soovite teen tellimuse [PERSON_NAME] nimele, vajan ka siis meiliaadre…"
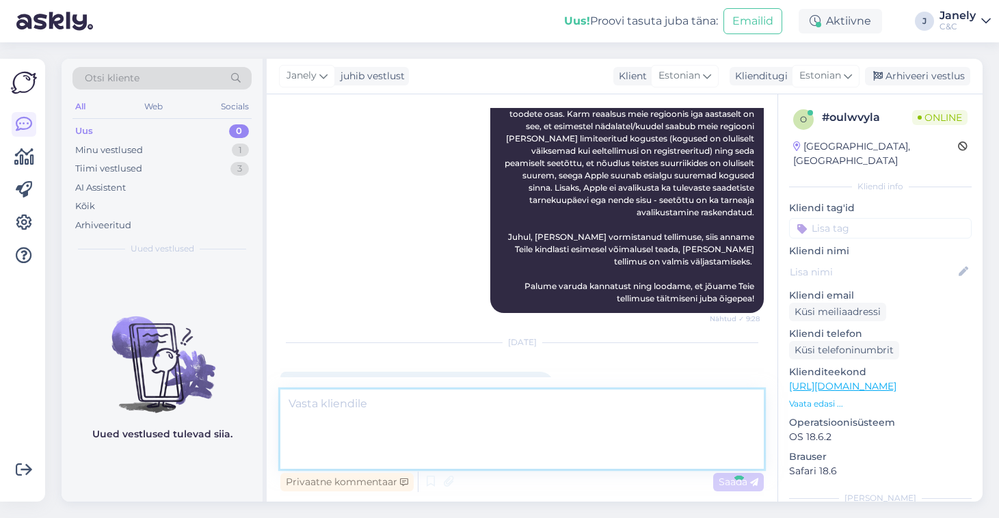
scroll to position [321, 0]
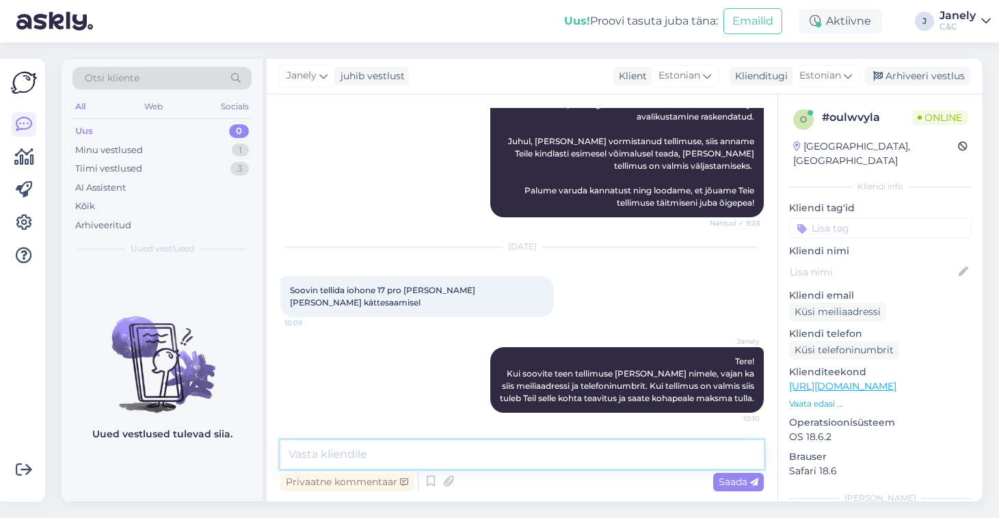
click at [395, 460] on textarea at bounding box center [521, 454] width 483 height 29
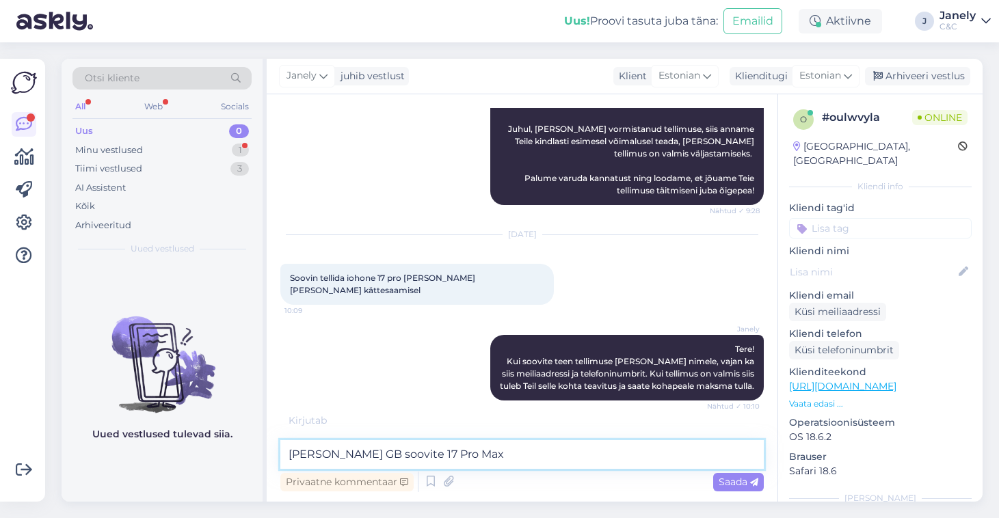
type textarea "[PERSON_NAME] GB soovite 17 Pro Maxi"
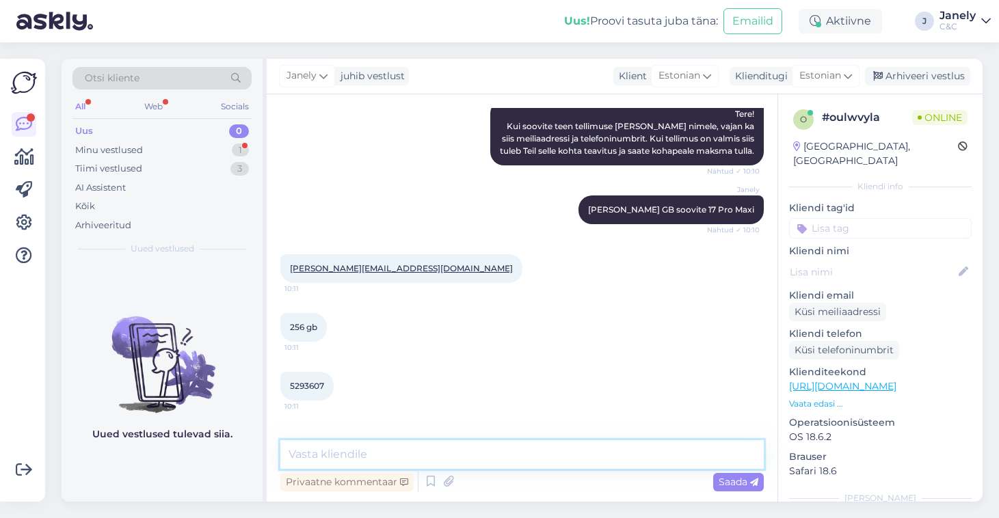
scroll to position [627, 0]
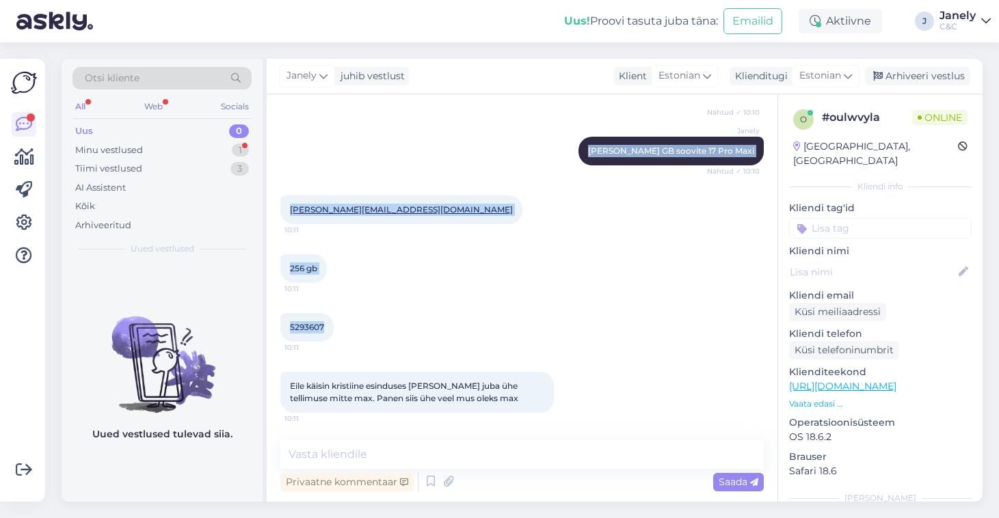
drag, startPoint x: 326, startPoint y: 331, endPoint x: 277, endPoint y: 333, distance: 49.3
click at [277, 333] on div "Vestlus algas [DATE] Millal jõuab iphone 17pro reaalselt [PERSON_NAME]? 9:25 Ga…" at bounding box center [522, 297] width 511 height 407
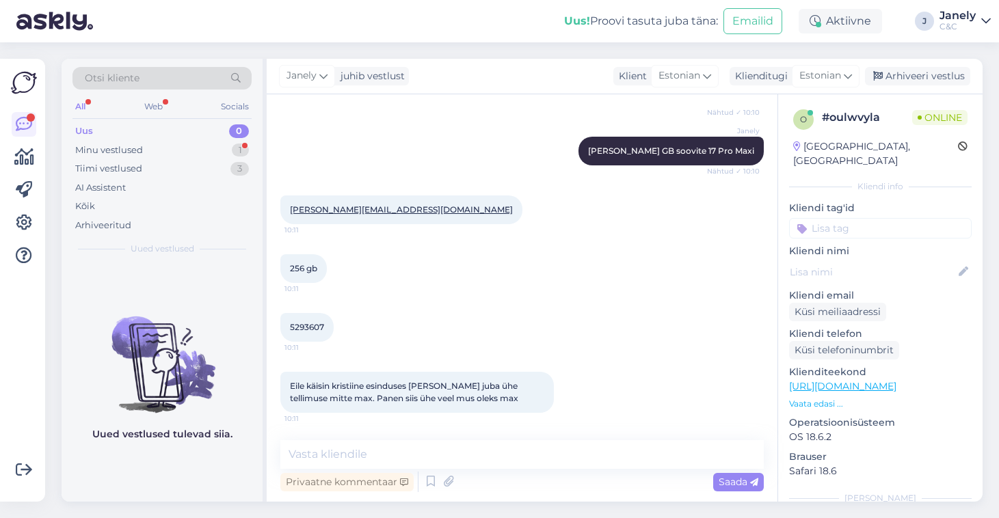
click at [318, 332] on div "5293607 10:11" at bounding box center [306, 327] width 53 height 29
click at [317, 329] on span "5293607" at bounding box center [307, 327] width 34 height 10
copy div "5293607 10:11"
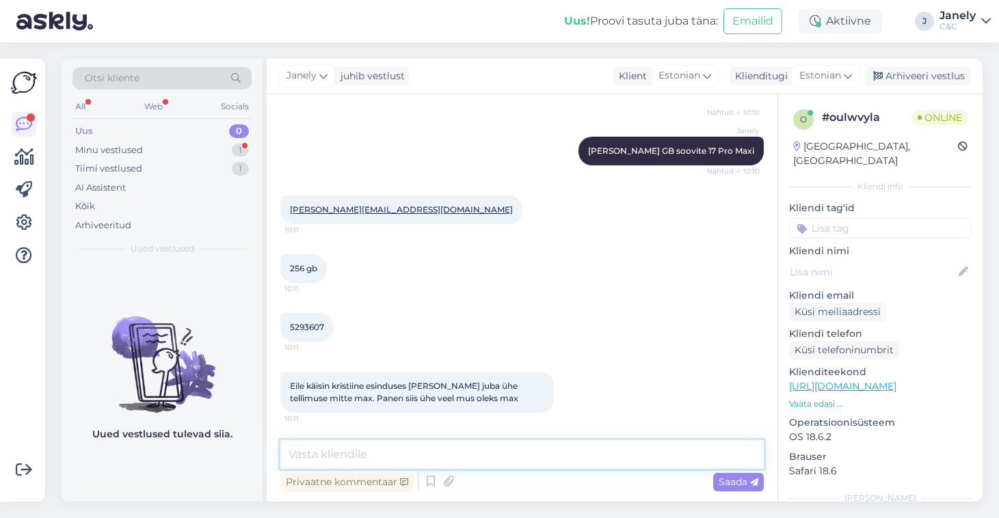
click at [340, 456] on textarea at bounding box center [521, 454] width 483 height 29
type textarea "Selge, teen tellimuse Teie nimele! :)"
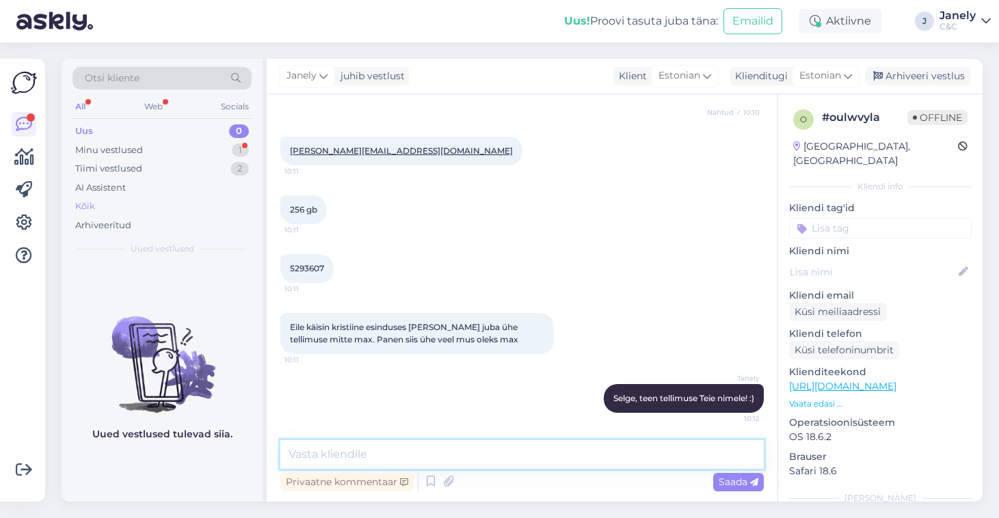
scroll to position [686, 0]
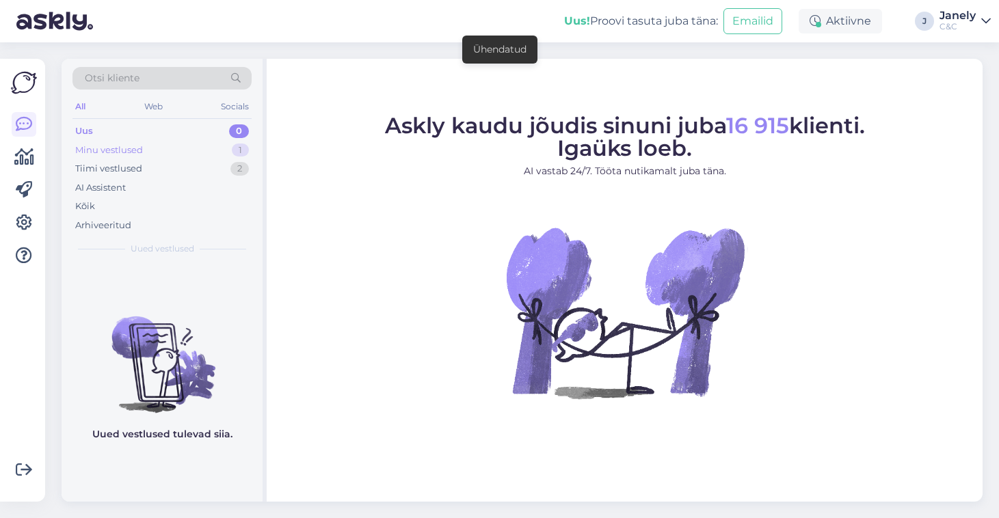
click at [163, 141] on div "Minu vestlused 1" at bounding box center [161, 150] width 179 height 19
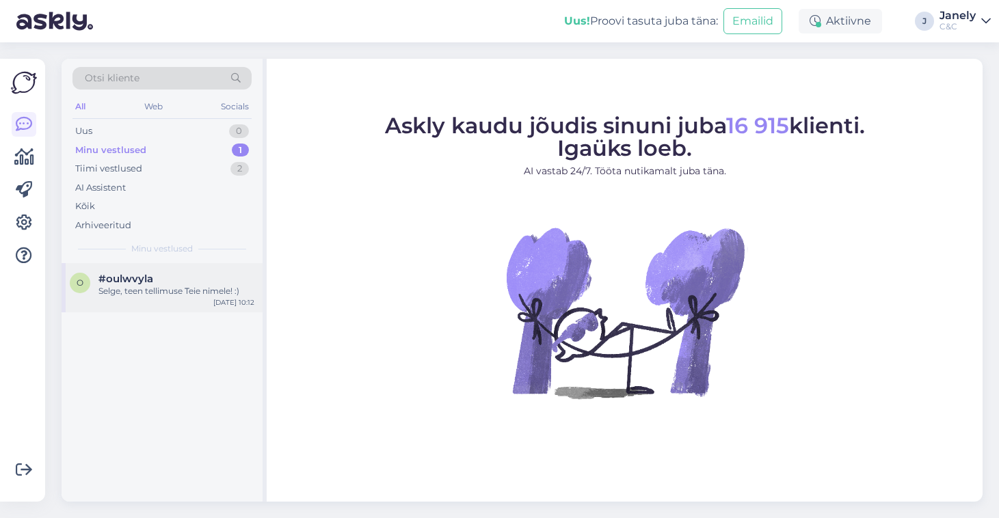
click at [158, 296] on div "o #oulwvyla Selge, teen tellimuse Teie nimele! :) Sep 23 10:12" at bounding box center [162, 287] width 201 height 49
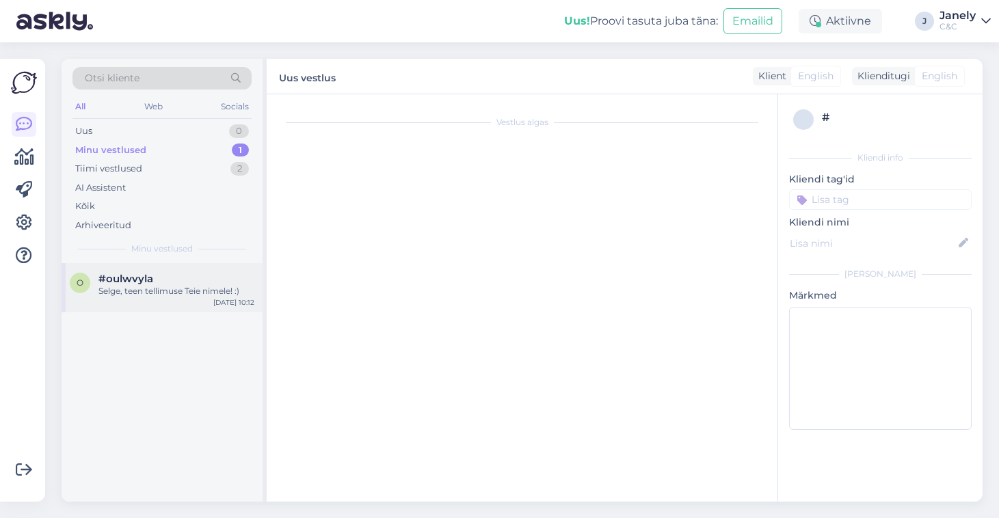
scroll to position [686, 0]
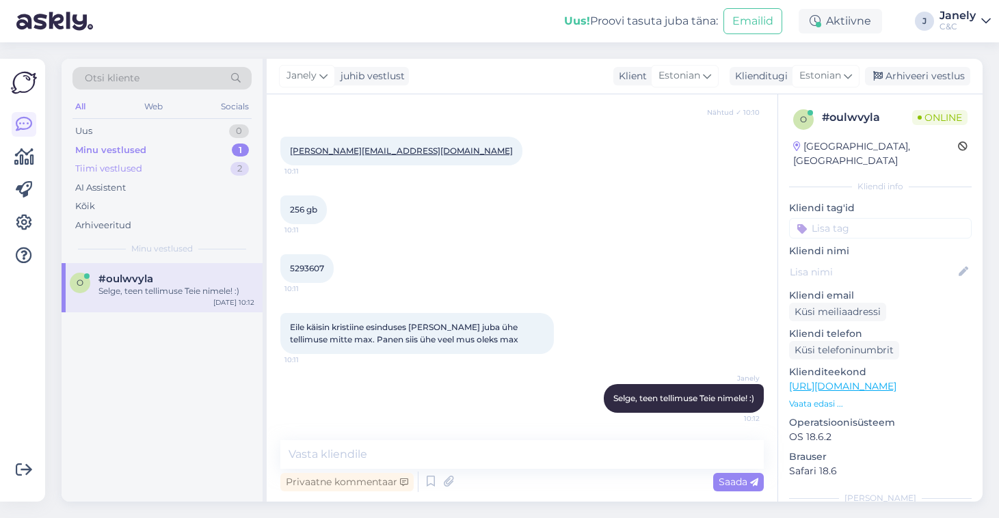
click at [154, 161] on div "Tiimi vestlused 2" at bounding box center [161, 168] width 179 height 19
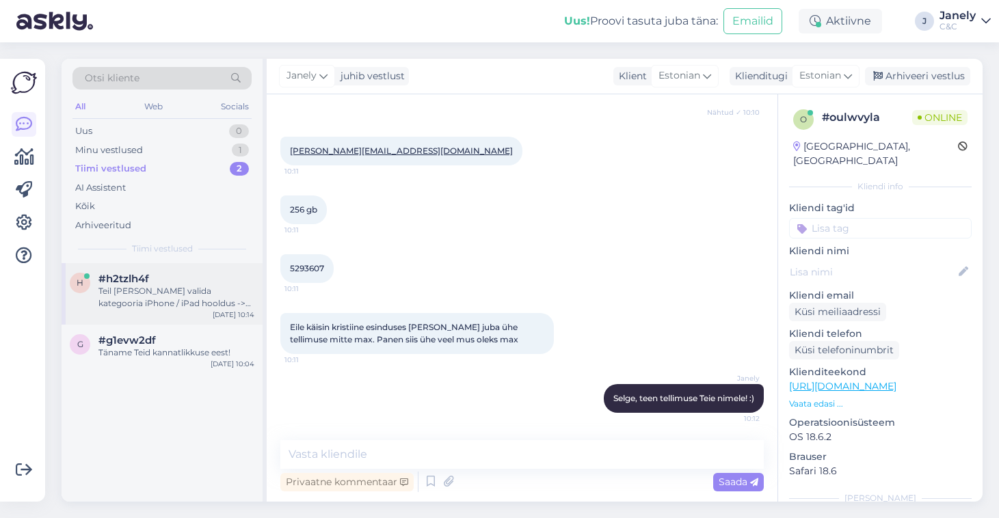
click at [181, 307] on div "Teil oleks vaja valida kategooria iPhone / iPad hooldus -> Kindlustus." at bounding box center [176, 297] width 156 height 25
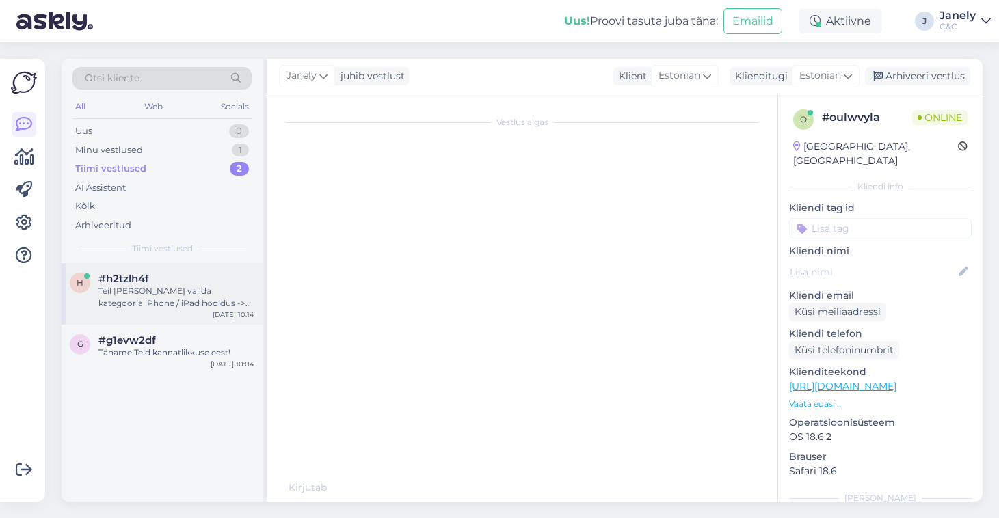
scroll to position [198, 0]
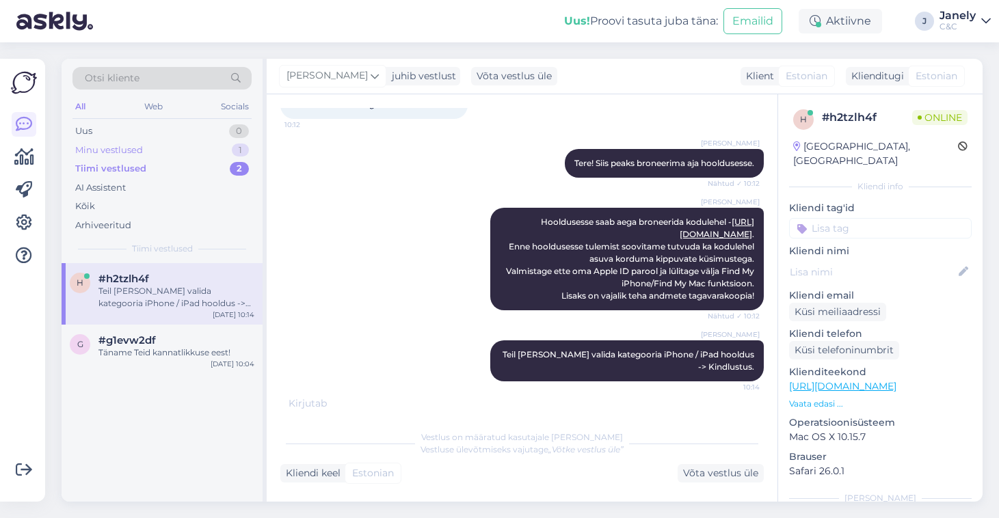
click at [172, 146] on div "Minu vestlused 1" at bounding box center [161, 150] width 179 height 19
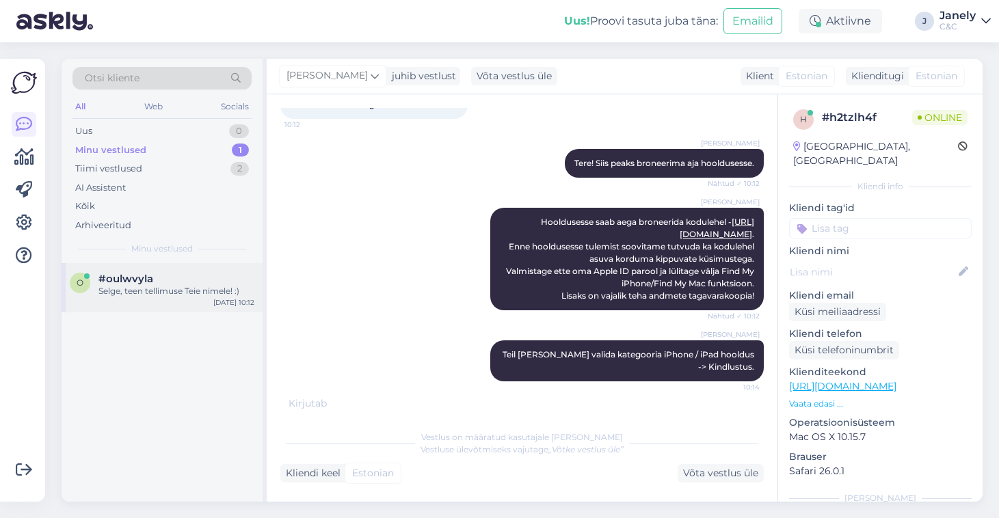
click at [181, 273] on div "#oulwvyla" at bounding box center [176, 279] width 156 height 12
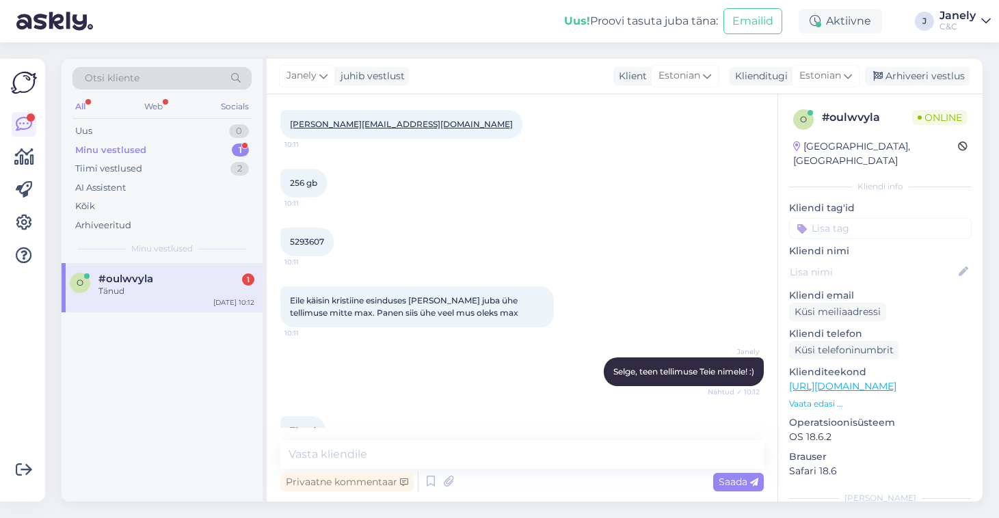
scroll to position [745, 0]
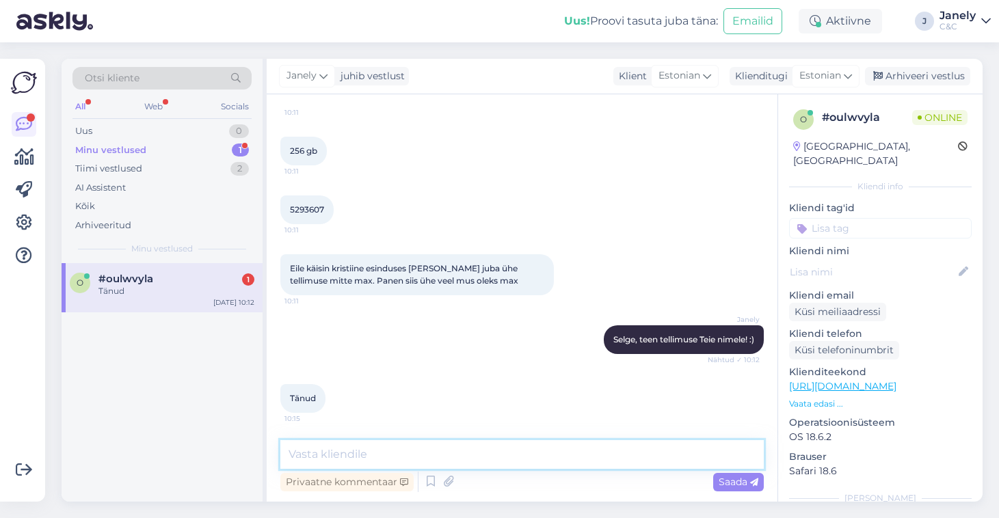
click at [458, 456] on textarea at bounding box center [521, 454] width 483 height 29
type textarea "Aga palun! Kui saan veel kuidagi abiks olla siis küsige! :)"
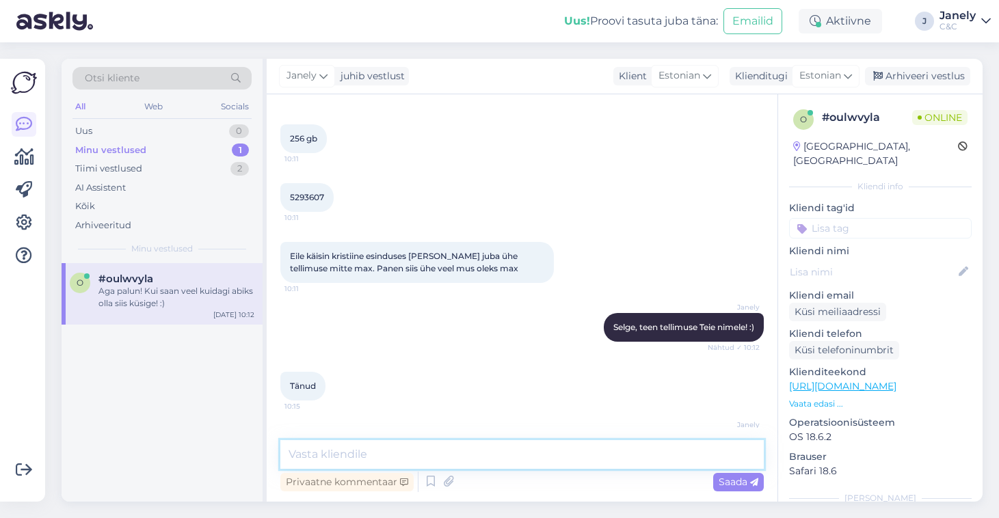
scroll to position [804, 0]
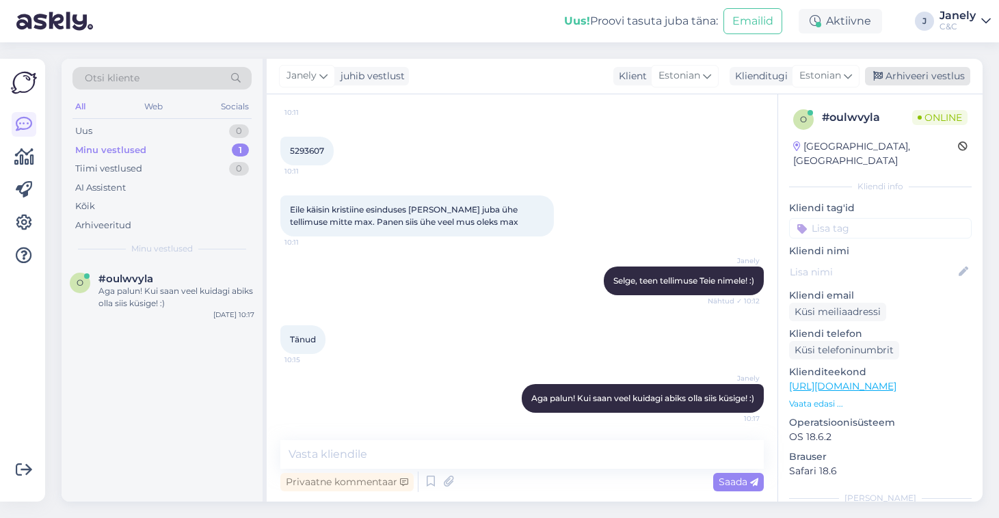
click at [904, 79] on div "Arhiveeri vestlus" at bounding box center [917, 76] width 105 height 18
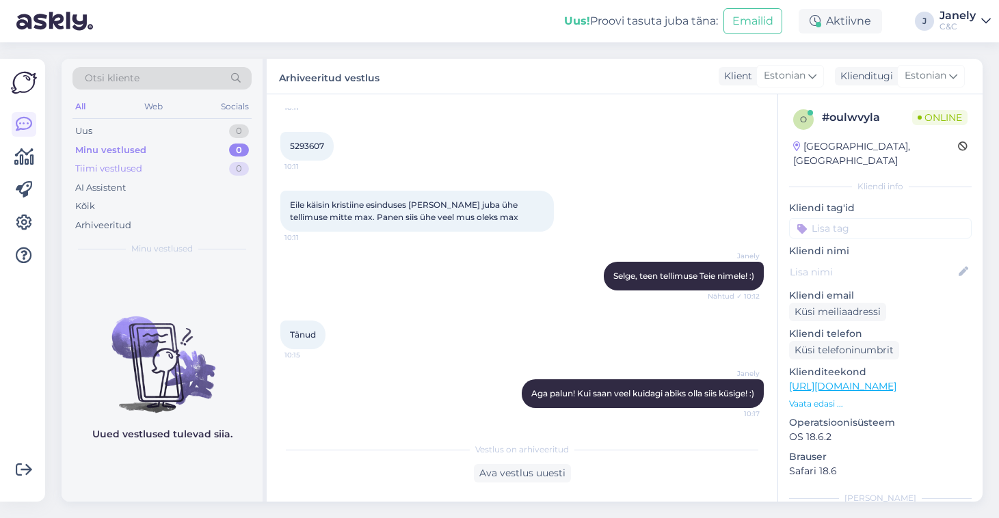
click at [180, 161] on div "Tiimi vestlused 0" at bounding box center [161, 168] width 179 height 19
click at [172, 137] on div "Uus 0" at bounding box center [161, 131] width 179 height 19
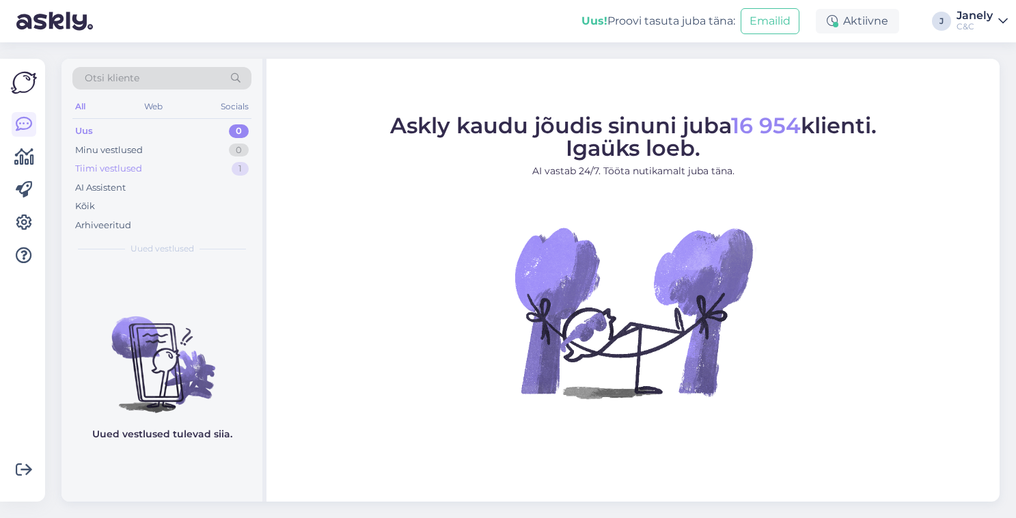
click at [139, 163] on div "Tiimi vestlused" at bounding box center [108, 169] width 67 height 14
click at [210, 151] on div "Minu vestlused 0" at bounding box center [161, 150] width 179 height 19
click at [206, 167] on div "Tiimi vestlused 2" at bounding box center [161, 168] width 179 height 19
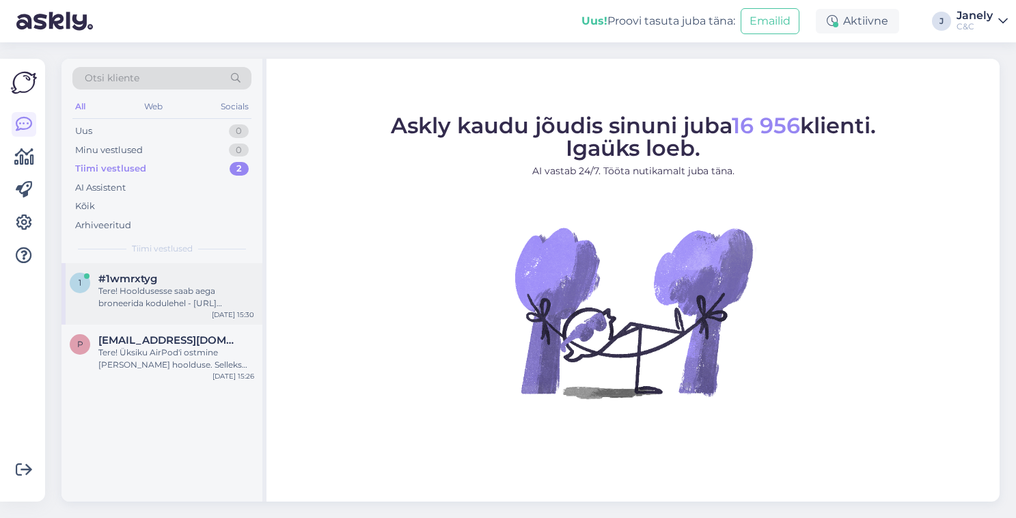
click at [211, 285] on div "Tere! Hooldusesse saab aega broneerida kodulehel - [URL][DOMAIN_NAME]. Enne hoo…" at bounding box center [176, 297] width 156 height 25
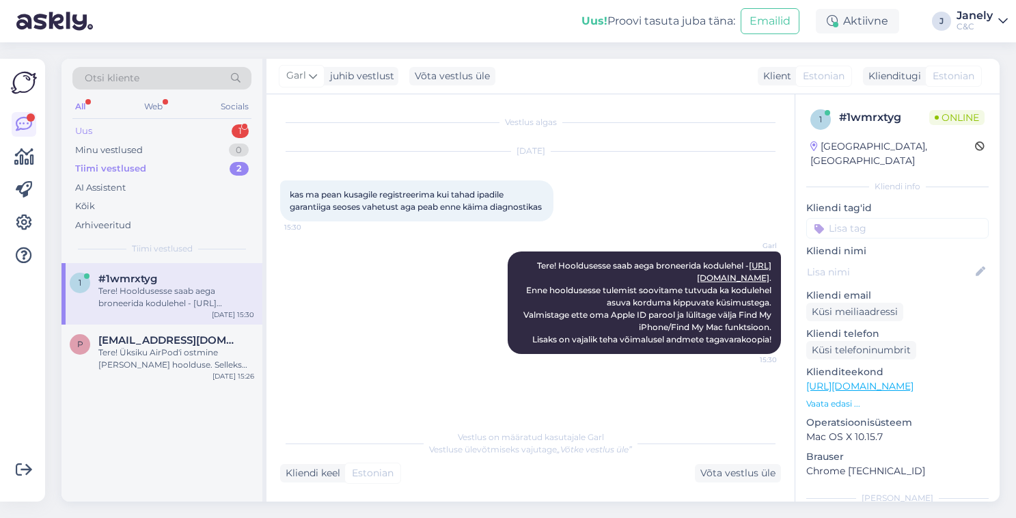
click at [205, 128] on div "Uus 1" at bounding box center [161, 131] width 179 height 19
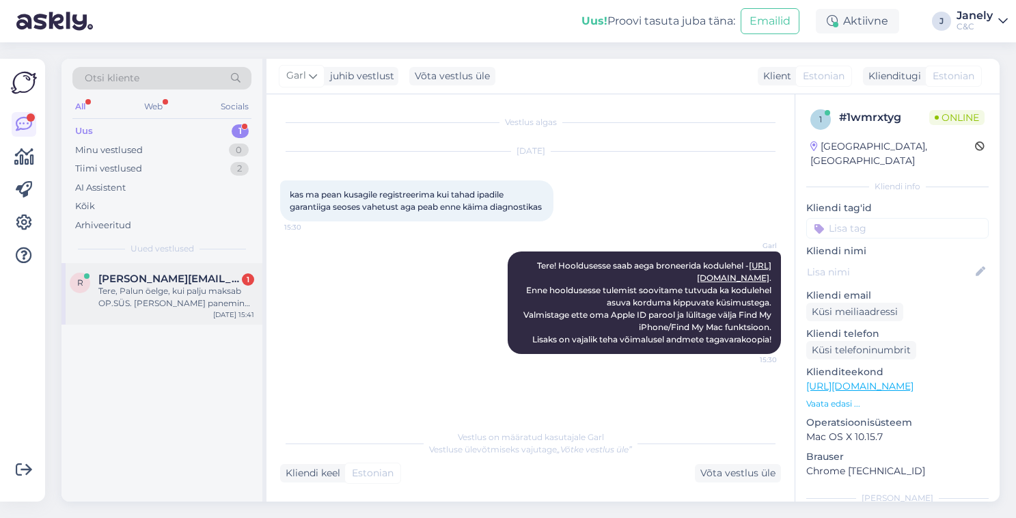
click at [204, 296] on div "Tere, Palun öelge, kui palju maksab OP.SÜS. [PERSON_NAME] panemine sest mul on …" at bounding box center [176, 297] width 156 height 25
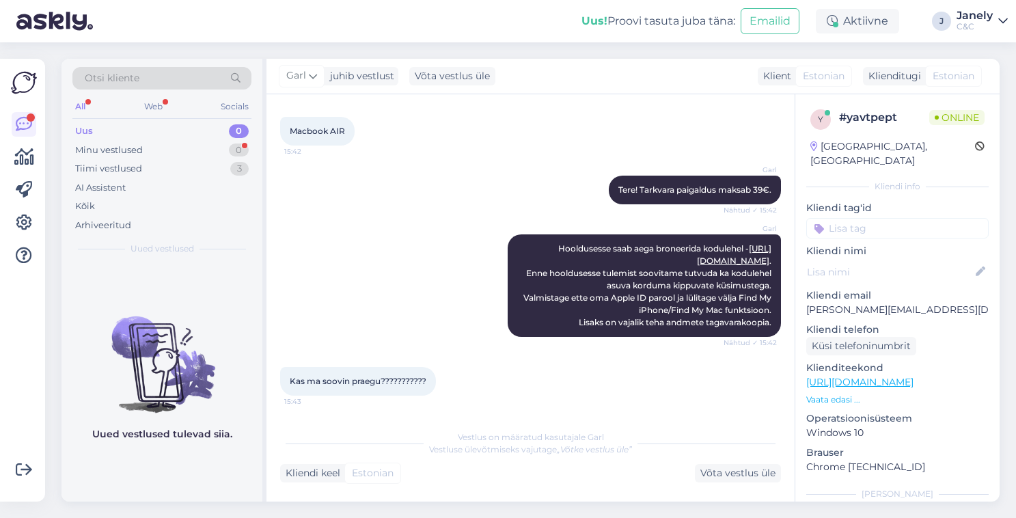
scroll to position [562, 0]
click at [477, 185] on div "Garl Tere! Tarkvara paigaldus maksab 39€. Nähtud ✓ 15:42" at bounding box center [530, 190] width 501 height 59
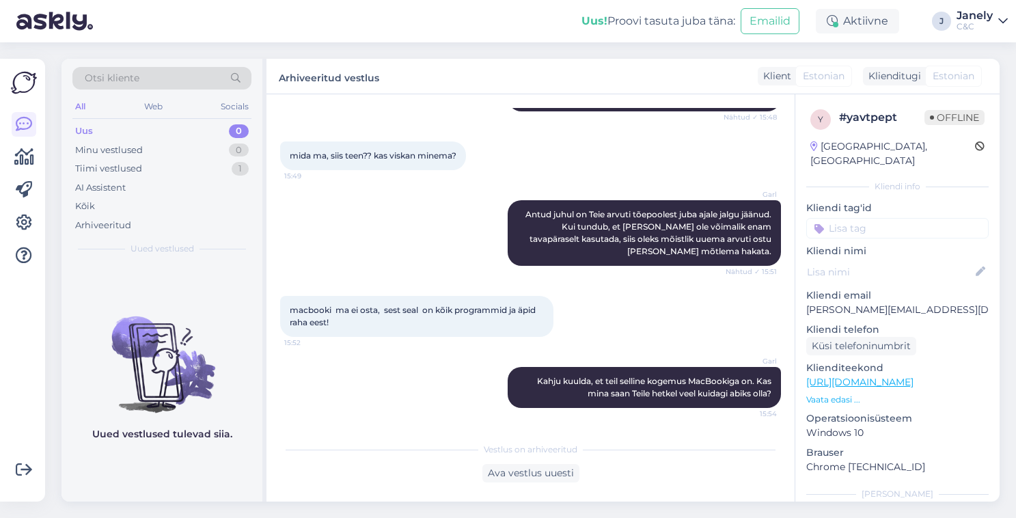
scroll to position [1236, 0]
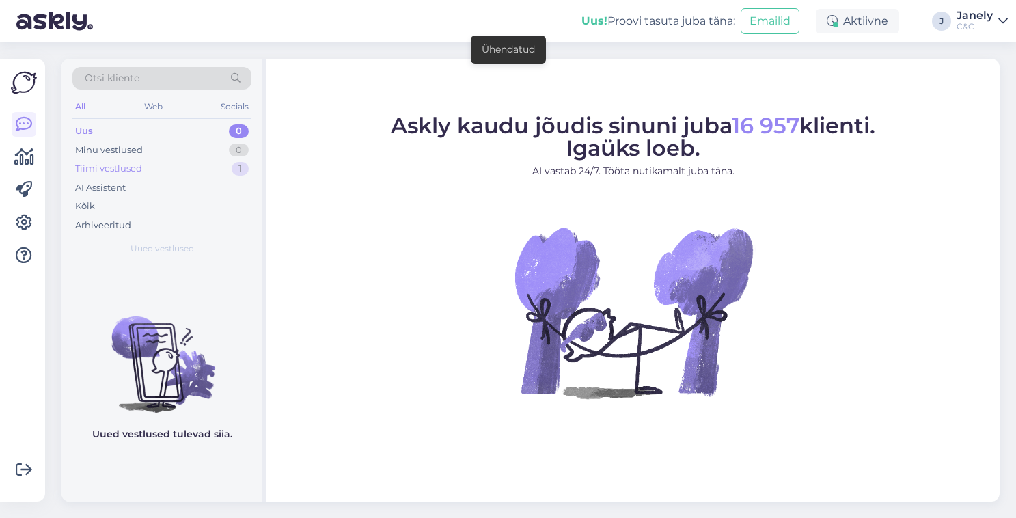
click at [206, 169] on div "Tiimi vestlused 1" at bounding box center [161, 168] width 179 height 19
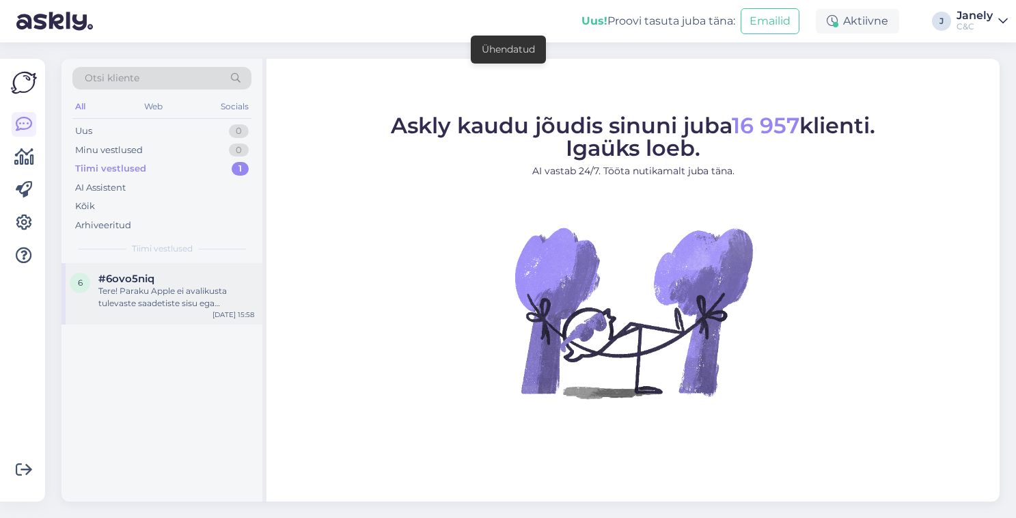
click at [201, 291] on div "Tere! Paraku Apple ei avalikusta tulevaste saadetiste sisu ega tarnekuupäevi. J…" at bounding box center [176, 297] width 156 height 25
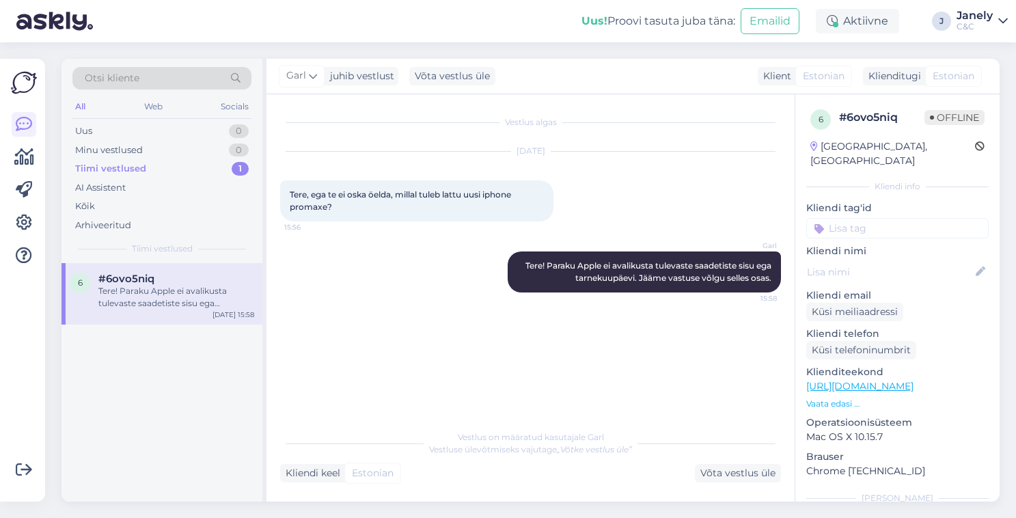
drag, startPoint x: 519, startPoint y: 264, endPoint x: 783, endPoint y: 280, distance: 263.6
click at [783, 280] on div "Vestlus algas [DATE] Tere, ega te ei oska öelda, millal tuleb lattu uusi iphone…" at bounding box center [536, 259] width 513 height 303
copy span "Tere! Paraku Apple ei avalikusta tulevaste saadetiste sisu ega tarnekuupäevi. J…"
click at [208, 49] on div "Otsi kliente All Web Socials Uus 0 Minu vestlused 0 Tiimi vestlused 1 AI Assist…" at bounding box center [534, 280] width 963 height 476
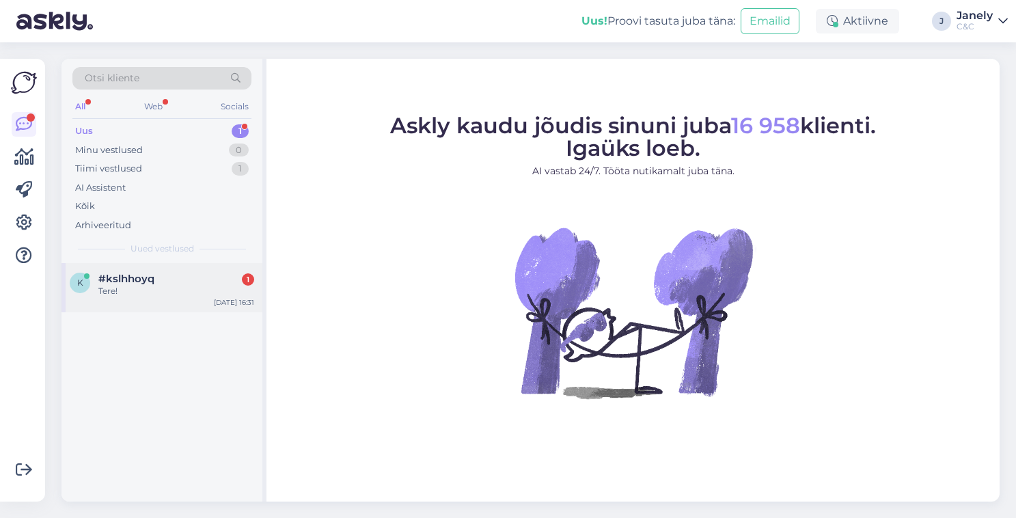
click at [223, 288] on div "Tere!" at bounding box center [176, 291] width 156 height 12
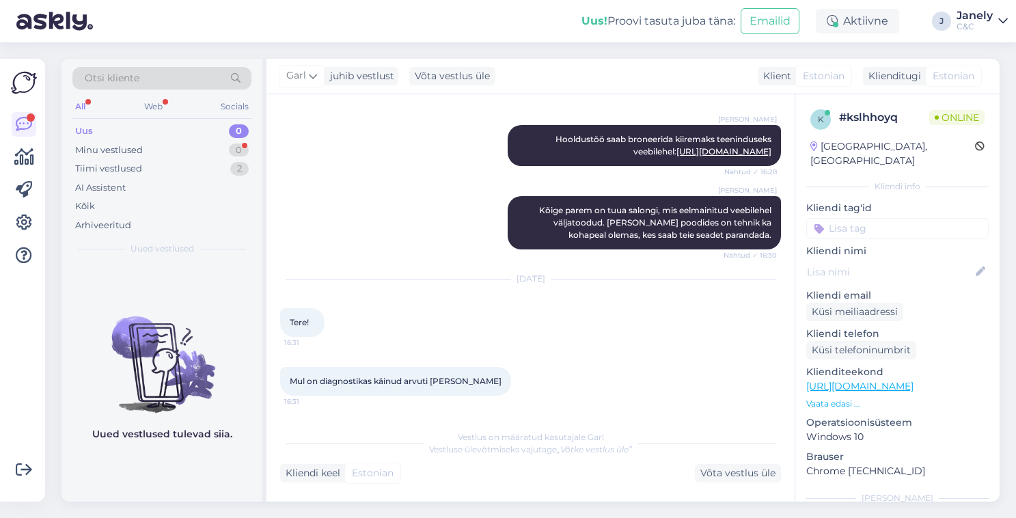
scroll to position [1603, 0]
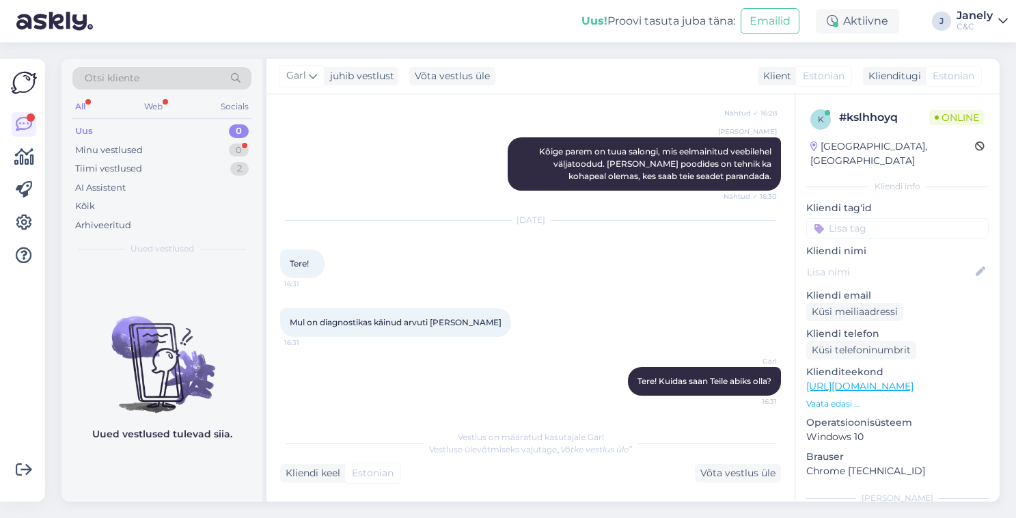
click at [111, 38] on div "Uus! Proovi tasuta juba täna: Emailid Aktiivne J Janely C&C" at bounding box center [508, 21] width 1016 height 42
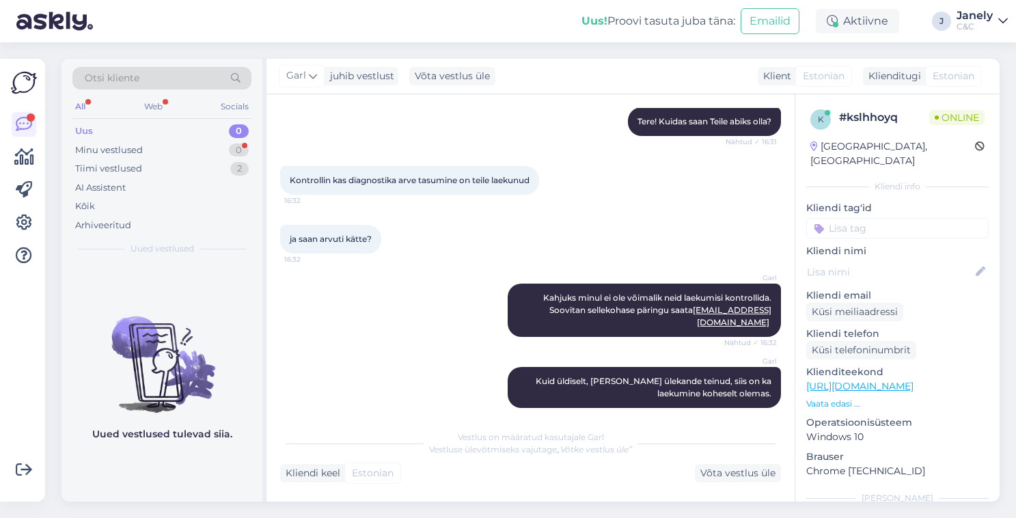
scroll to position [1921, 0]
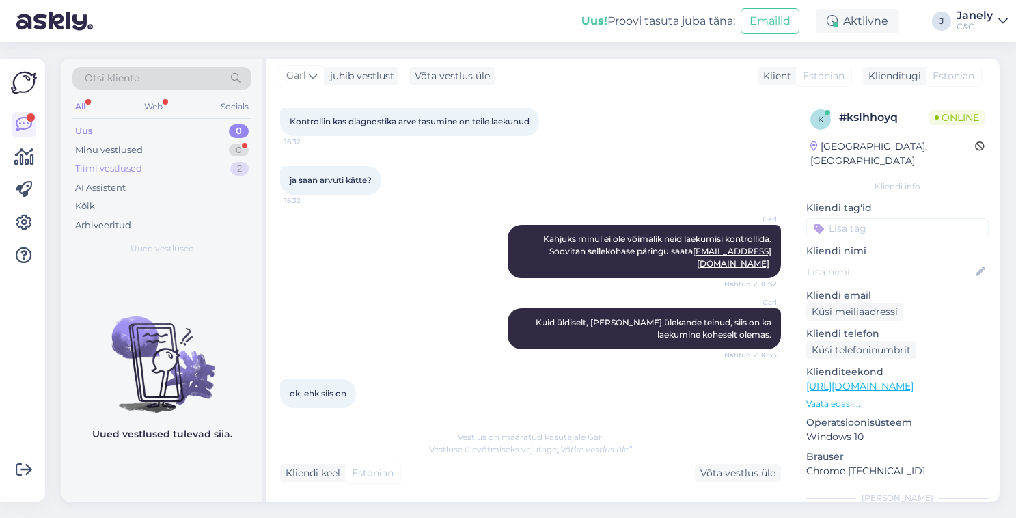
click at [198, 167] on div "Tiimi vestlused 2" at bounding box center [161, 168] width 179 height 19
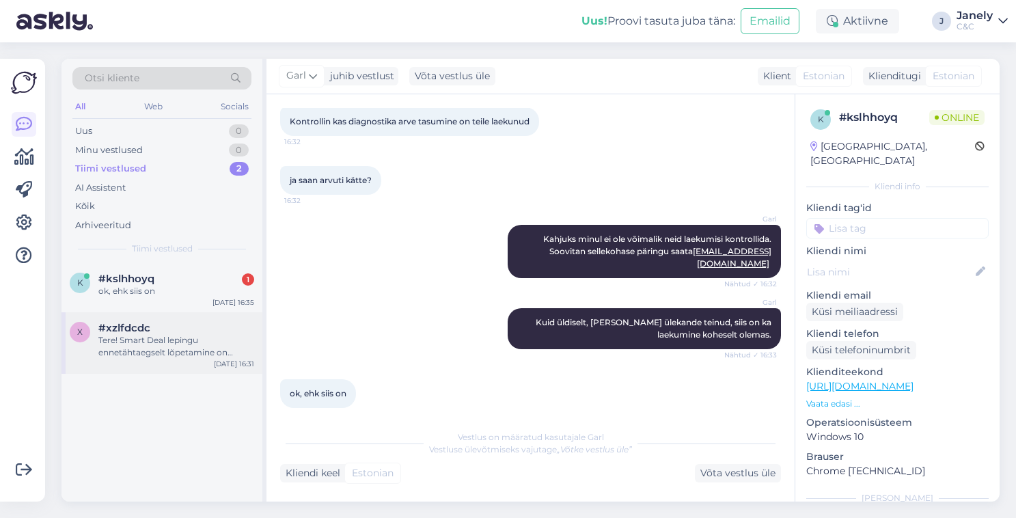
click at [197, 340] on div "Tere! Smart Deal lepingu ennetähtaegselt lõpetamine on võimalik. Kui Teil on jä…" at bounding box center [176, 346] width 156 height 25
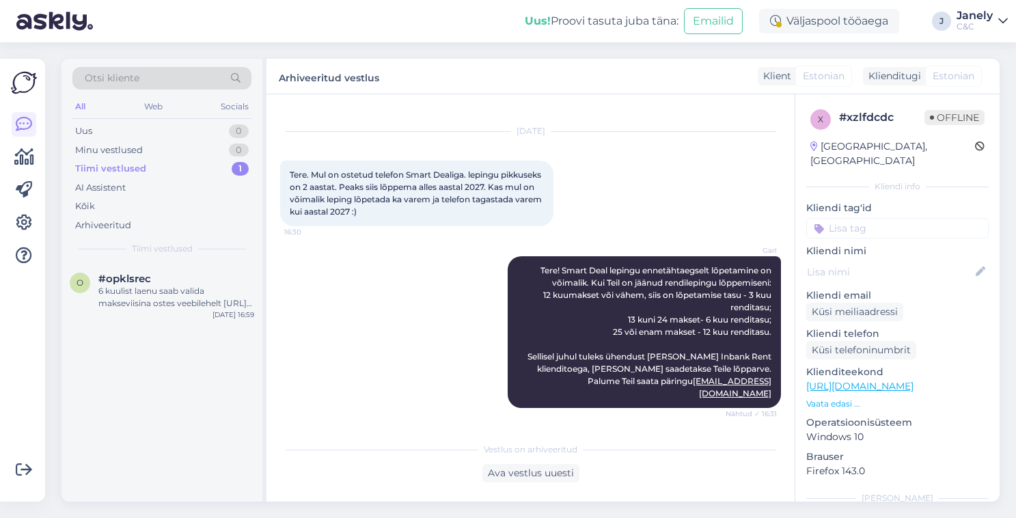
scroll to position [8, 0]
